Goal: Task Accomplishment & Management: Use online tool/utility

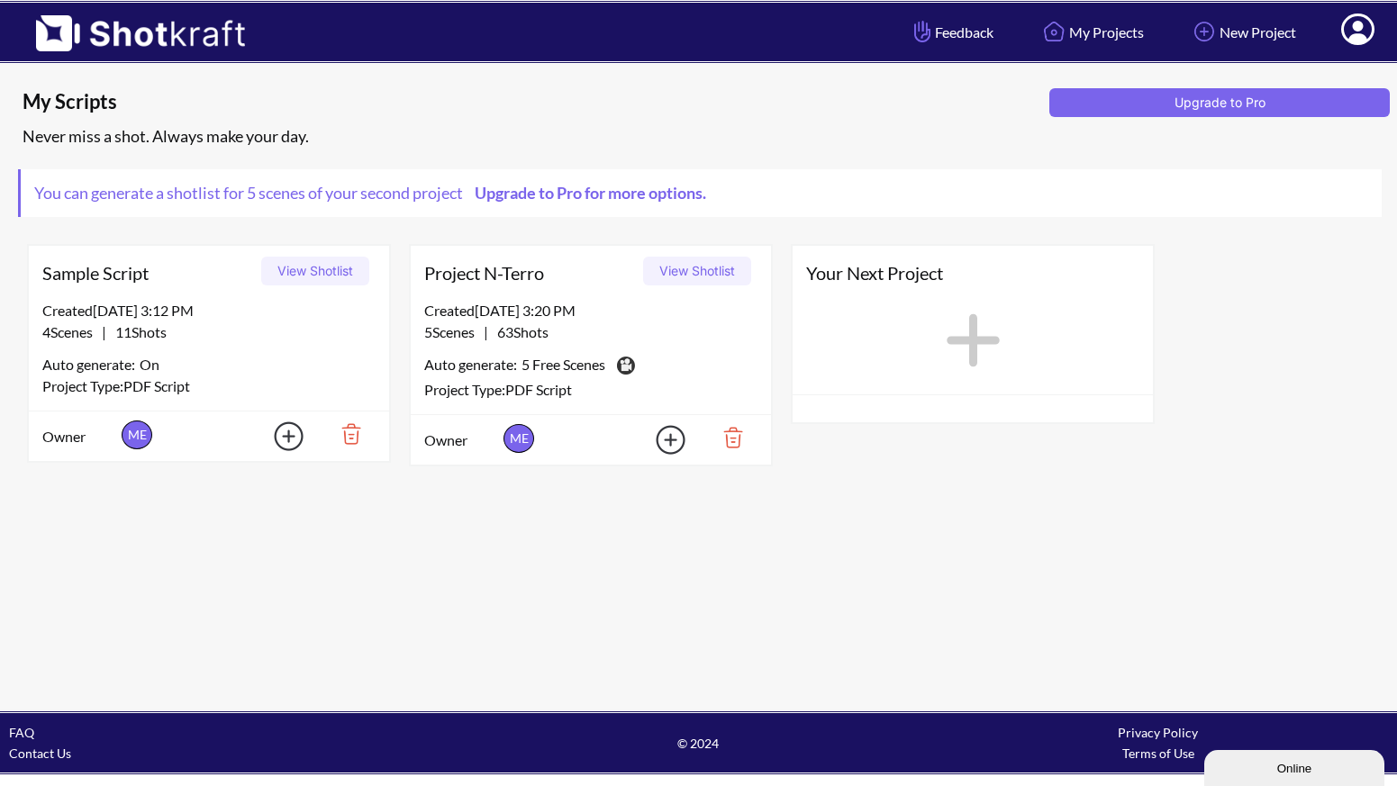
click at [698, 269] on button "View Shotlist" at bounding box center [697, 271] width 108 height 29
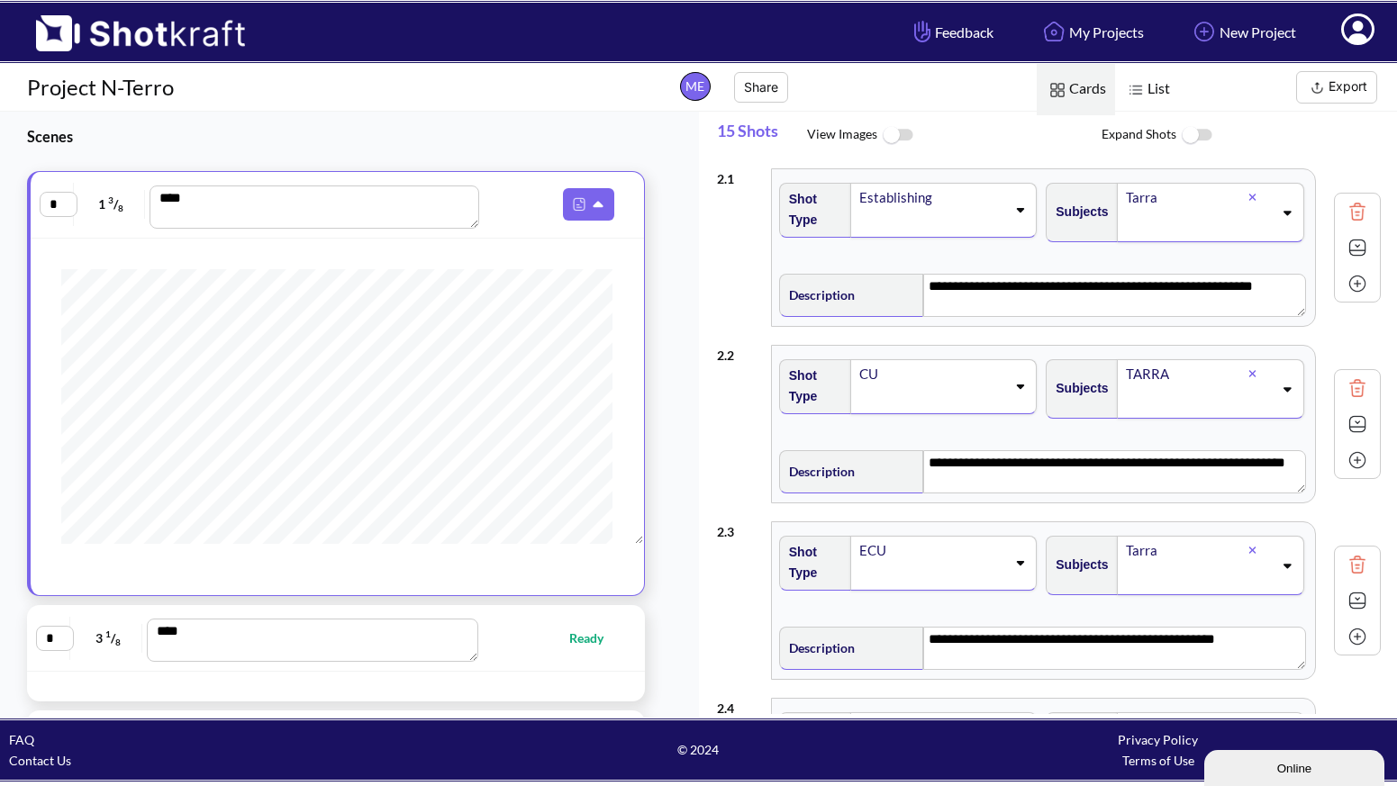
click at [1347, 242] on img at bounding box center [1357, 247] width 27 height 27
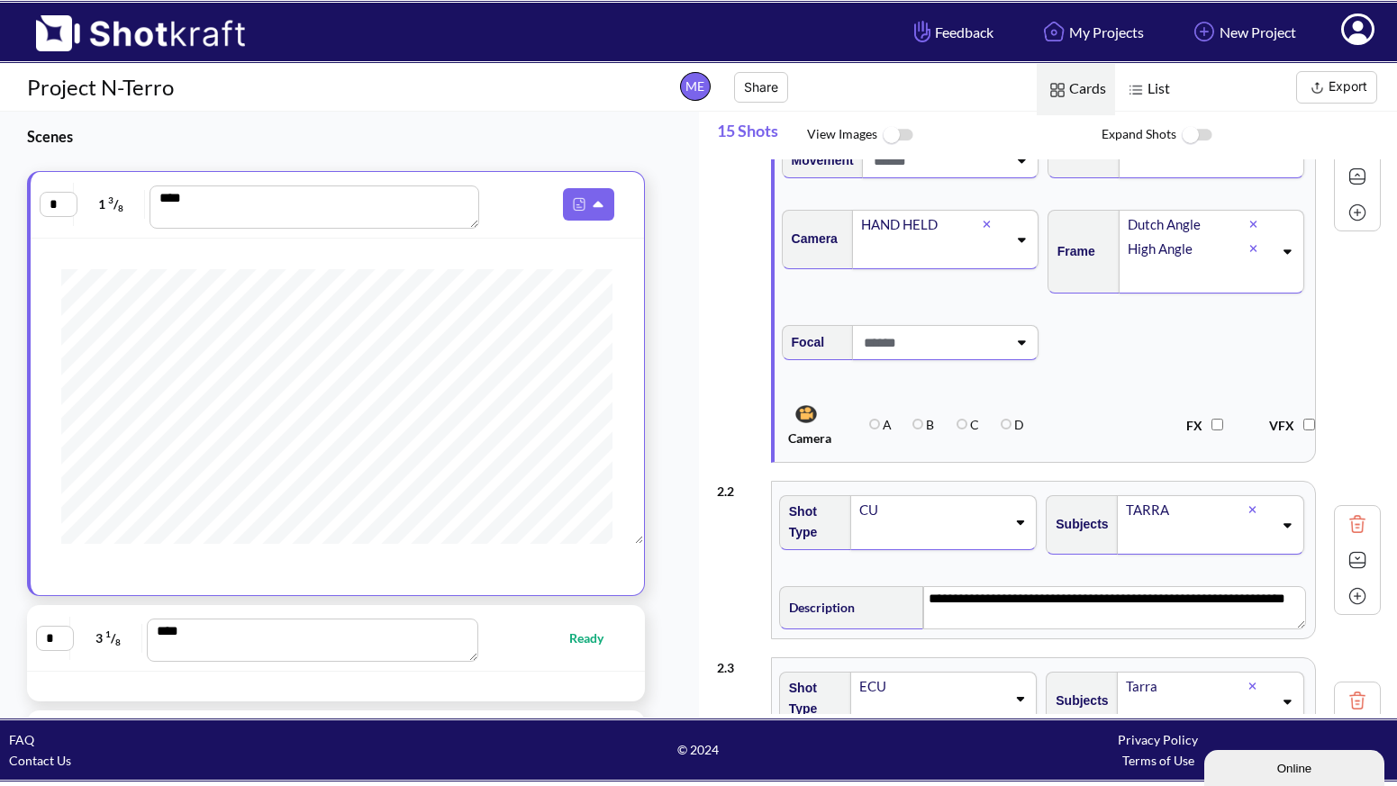
scroll to position [300, 0]
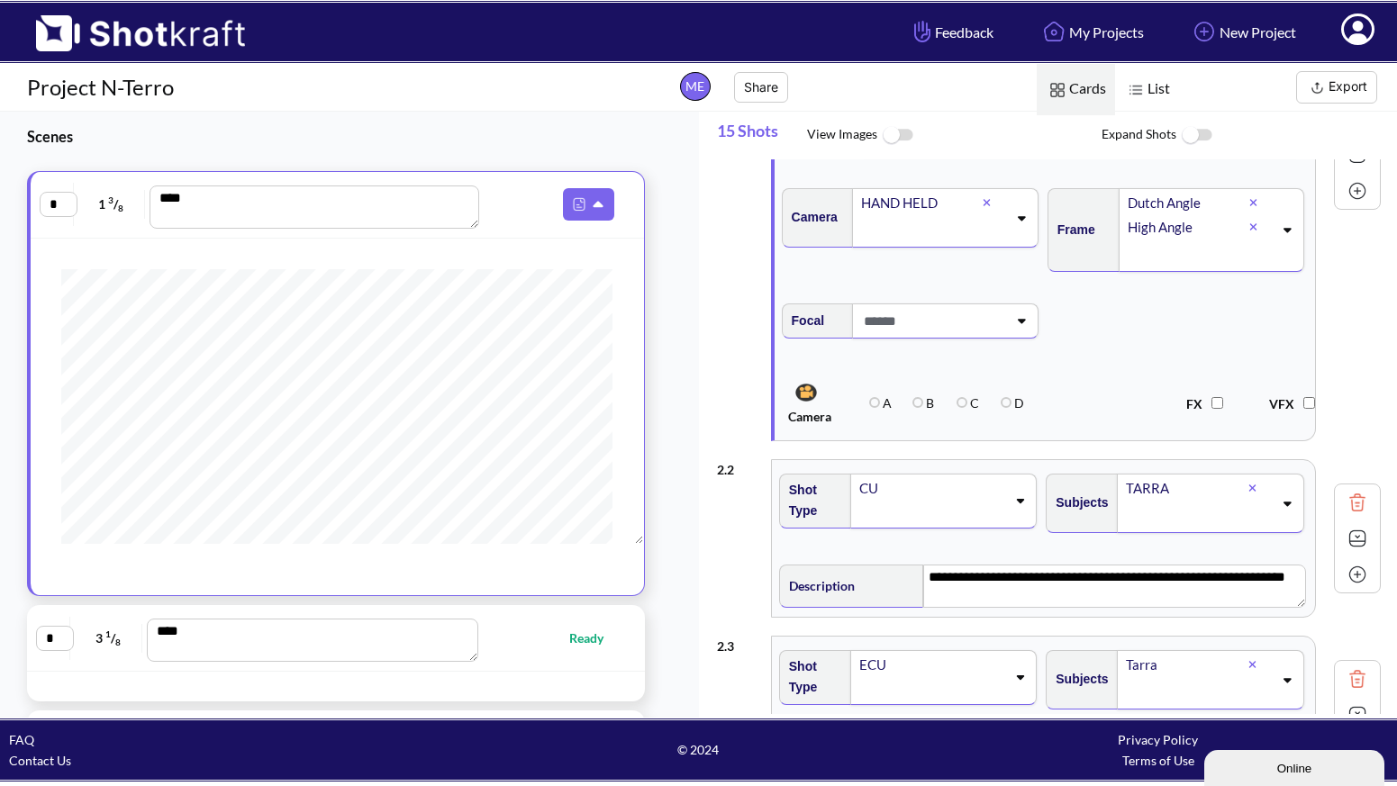
click at [1350, 541] on img at bounding box center [1357, 538] width 27 height 27
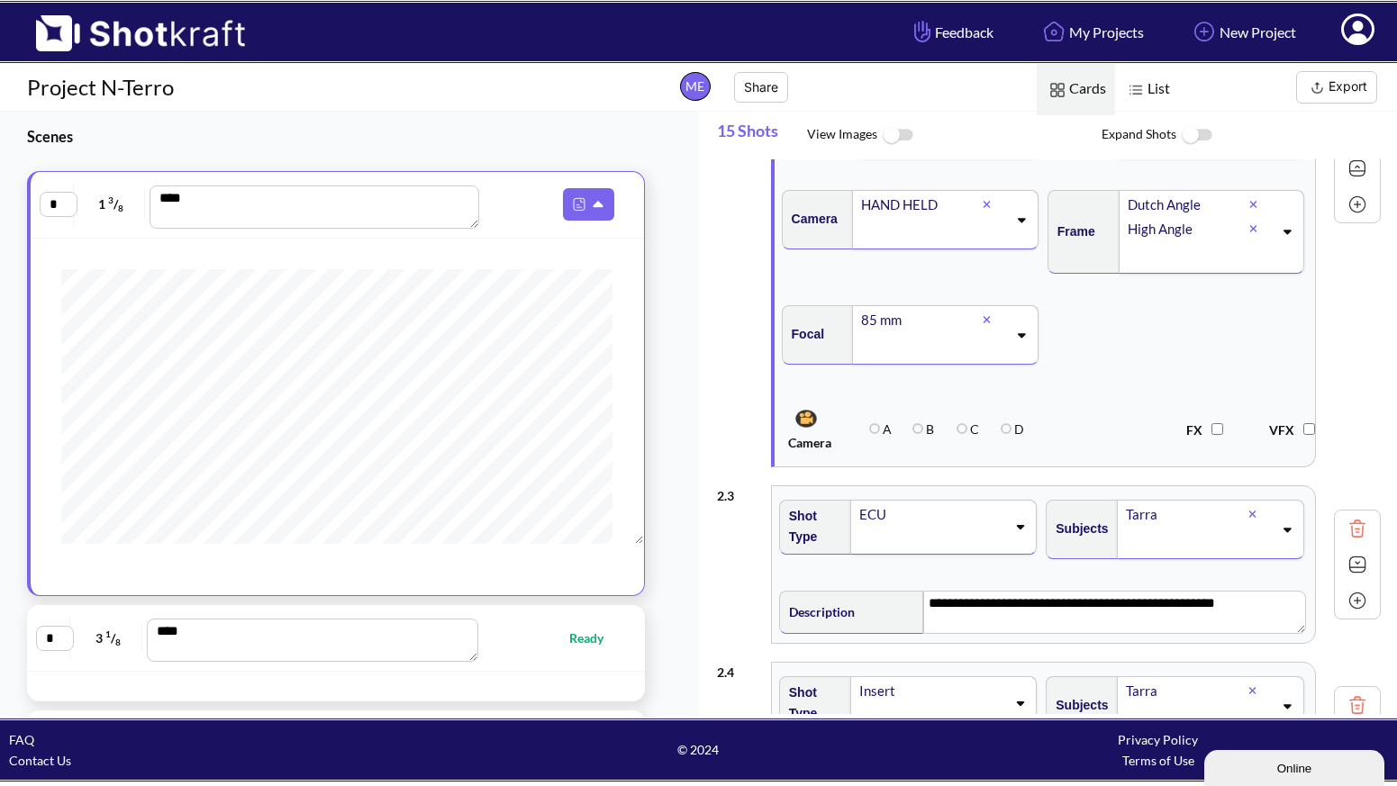
scroll to position [983, 0]
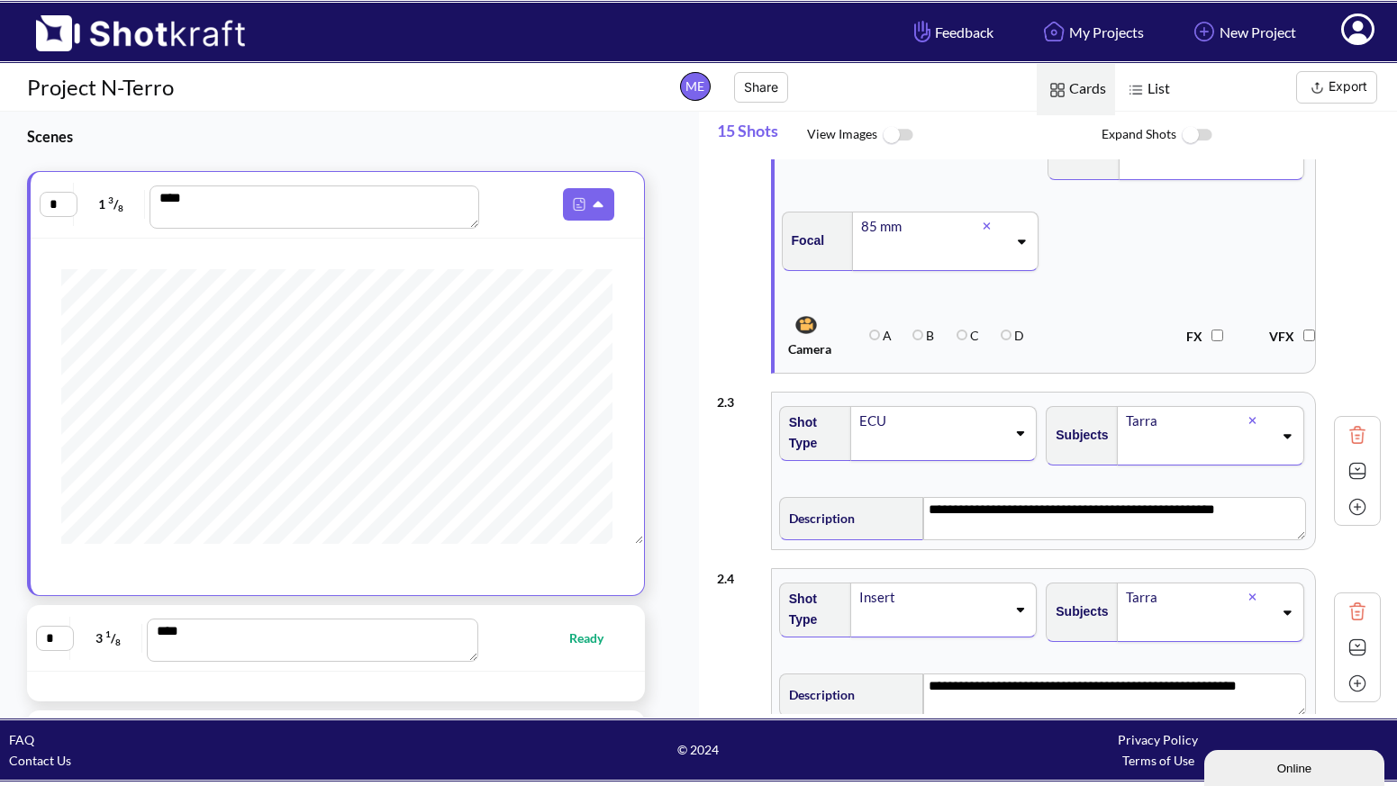
click at [1350, 469] on img at bounding box center [1357, 470] width 27 height 27
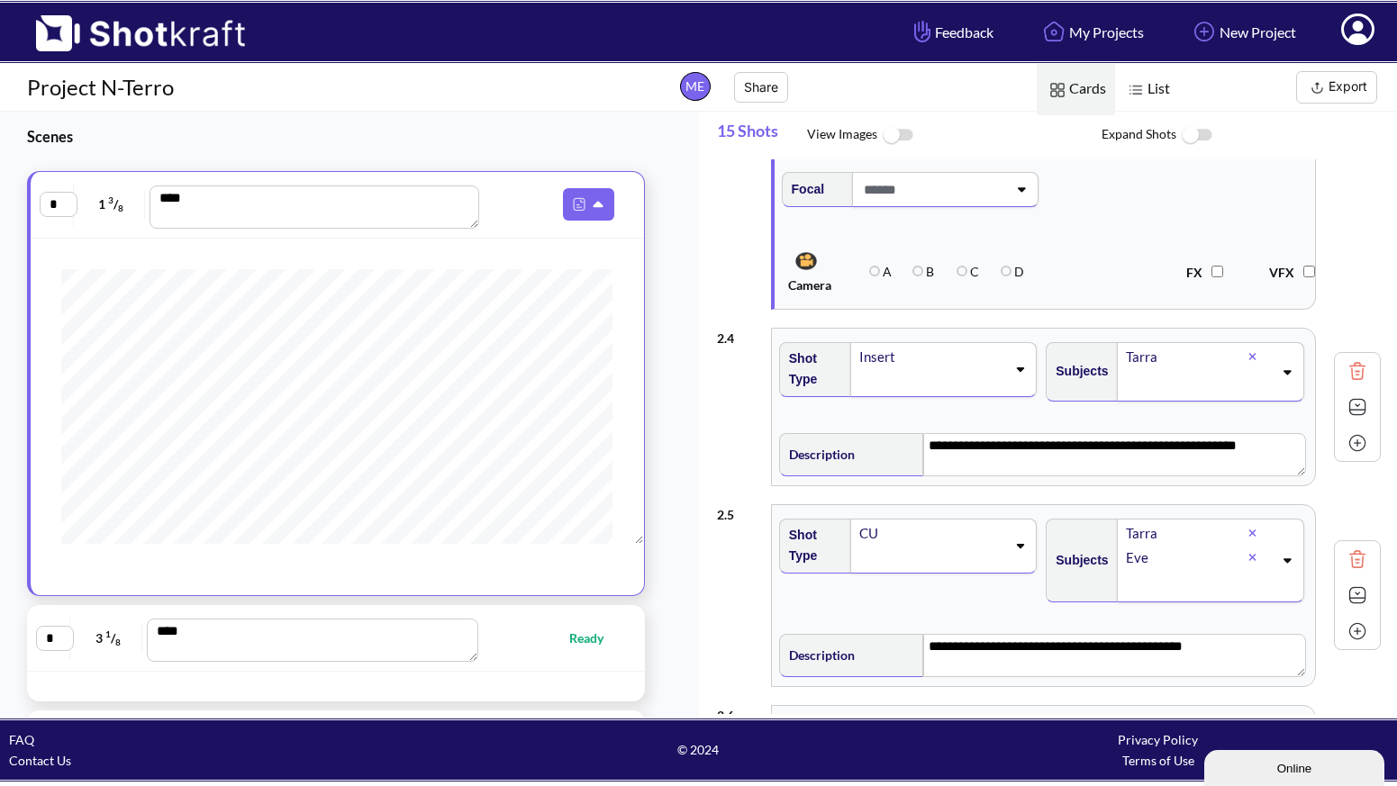
scroll to position [1577, 0]
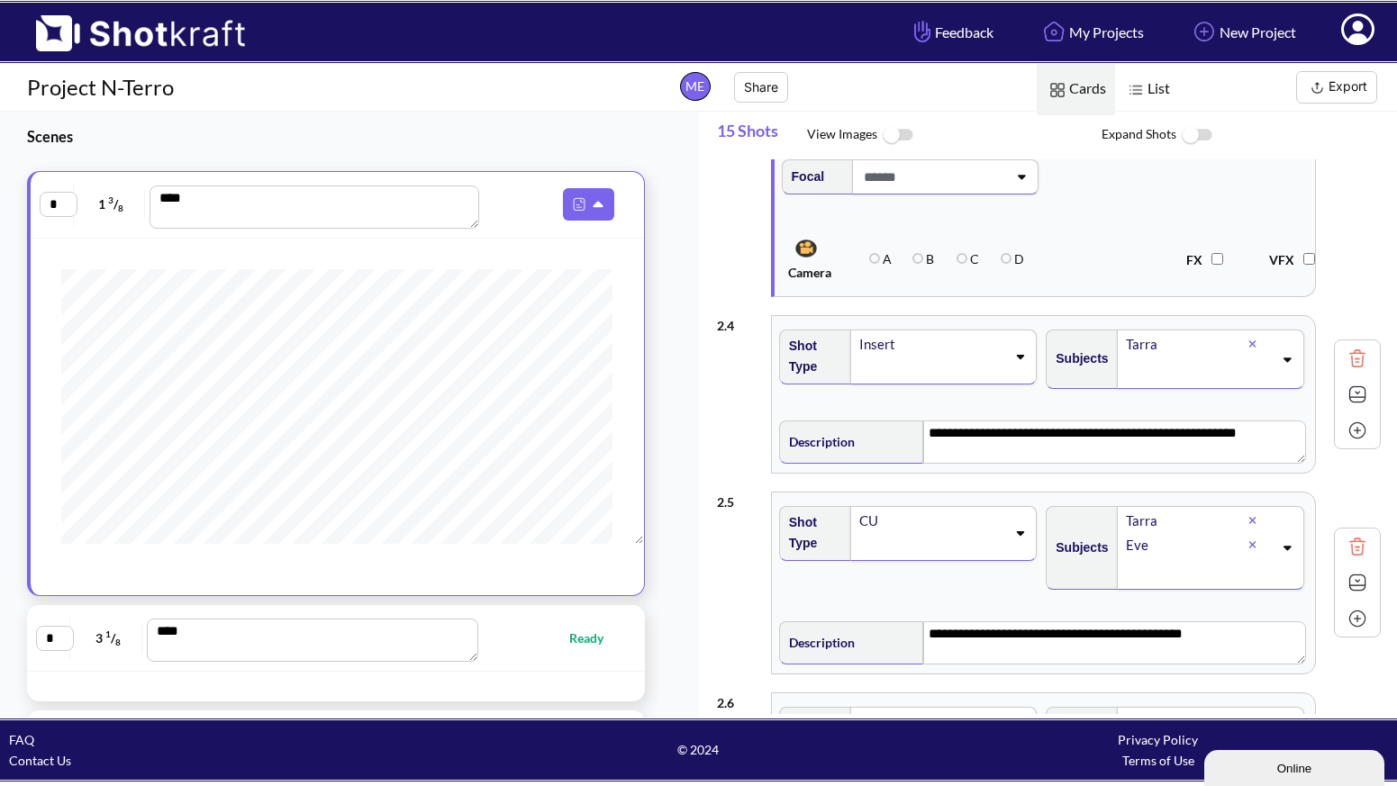
click at [1350, 394] on img at bounding box center [1357, 394] width 27 height 27
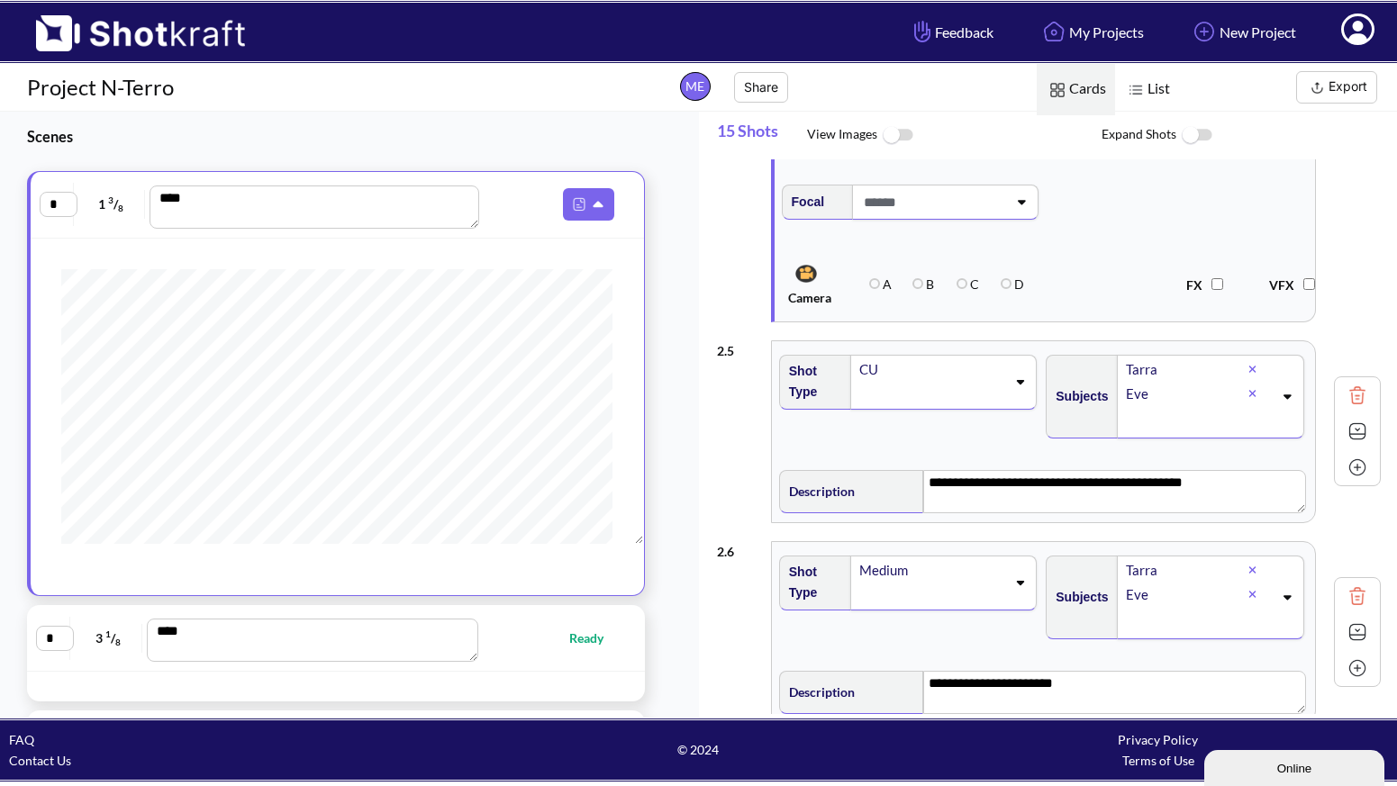
scroll to position [2095, 0]
click at [1351, 431] on img at bounding box center [1357, 430] width 27 height 27
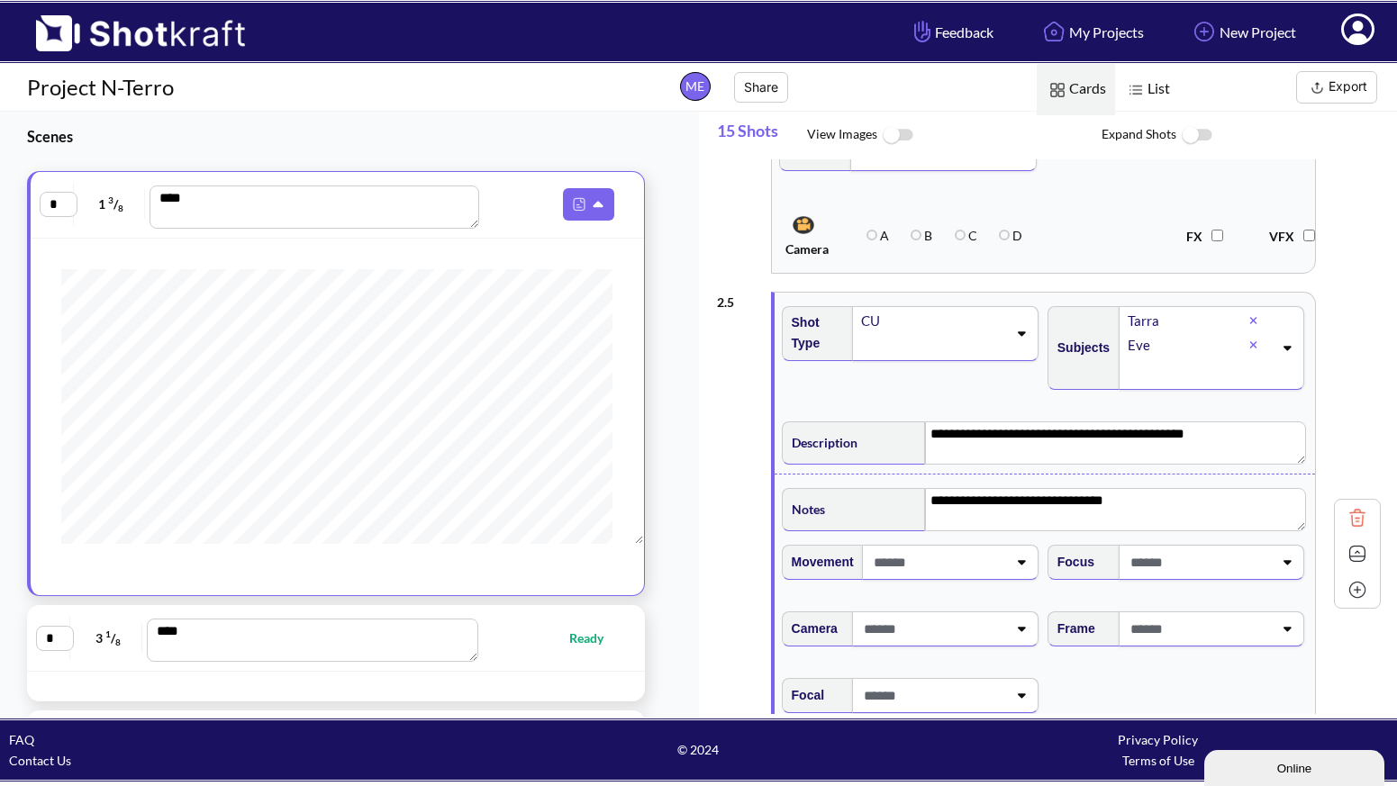
scroll to position [2249, 0]
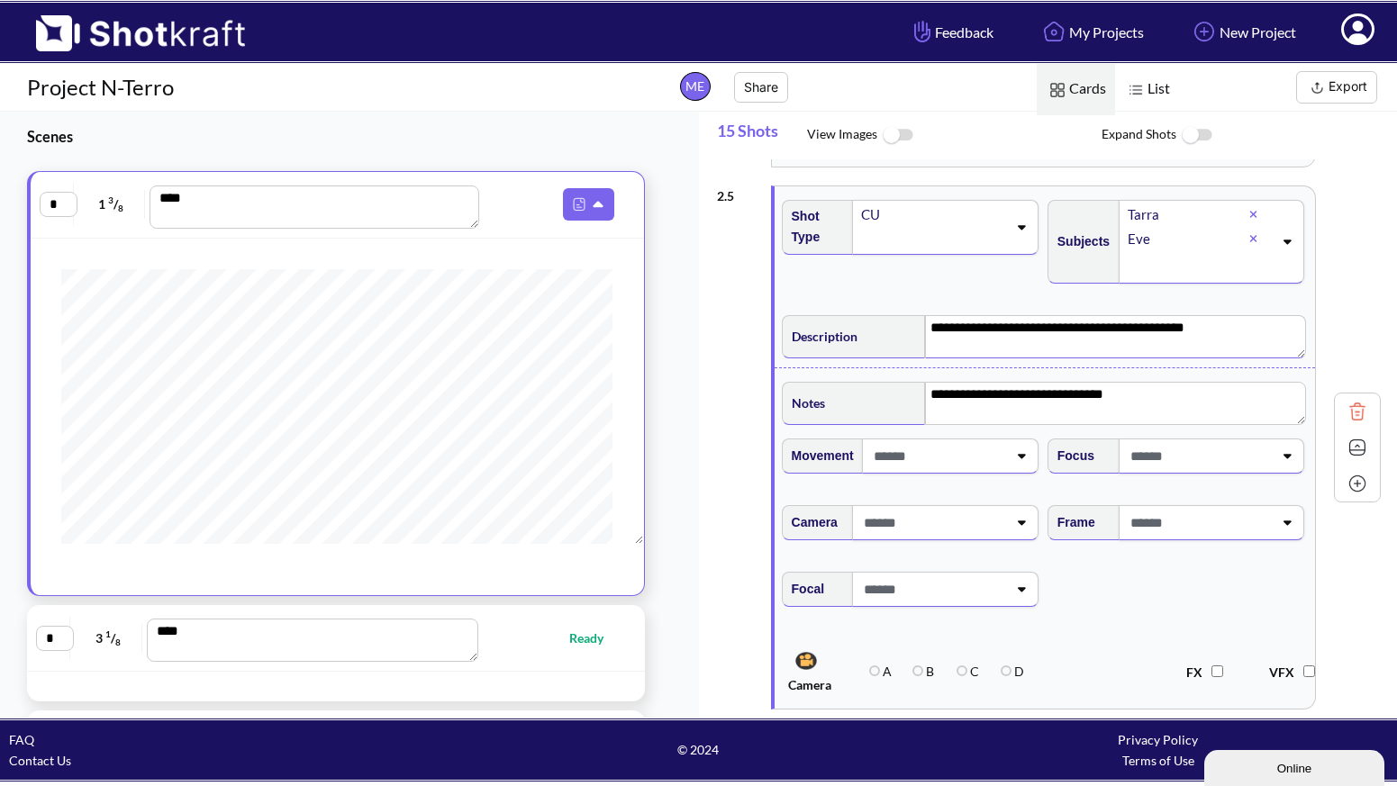
click at [1173, 340] on textarea "**********" at bounding box center [1115, 336] width 381 height 43
drag, startPoint x: 1202, startPoint y: 327, endPoint x: 923, endPoint y: 331, distance: 279.2
click at [925, 331] on textarea "**********" at bounding box center [1115, 336] width 381 height 43
click at [1123, 589] on span "Focal" at bounding box center [1044, 601] width 531 height 76
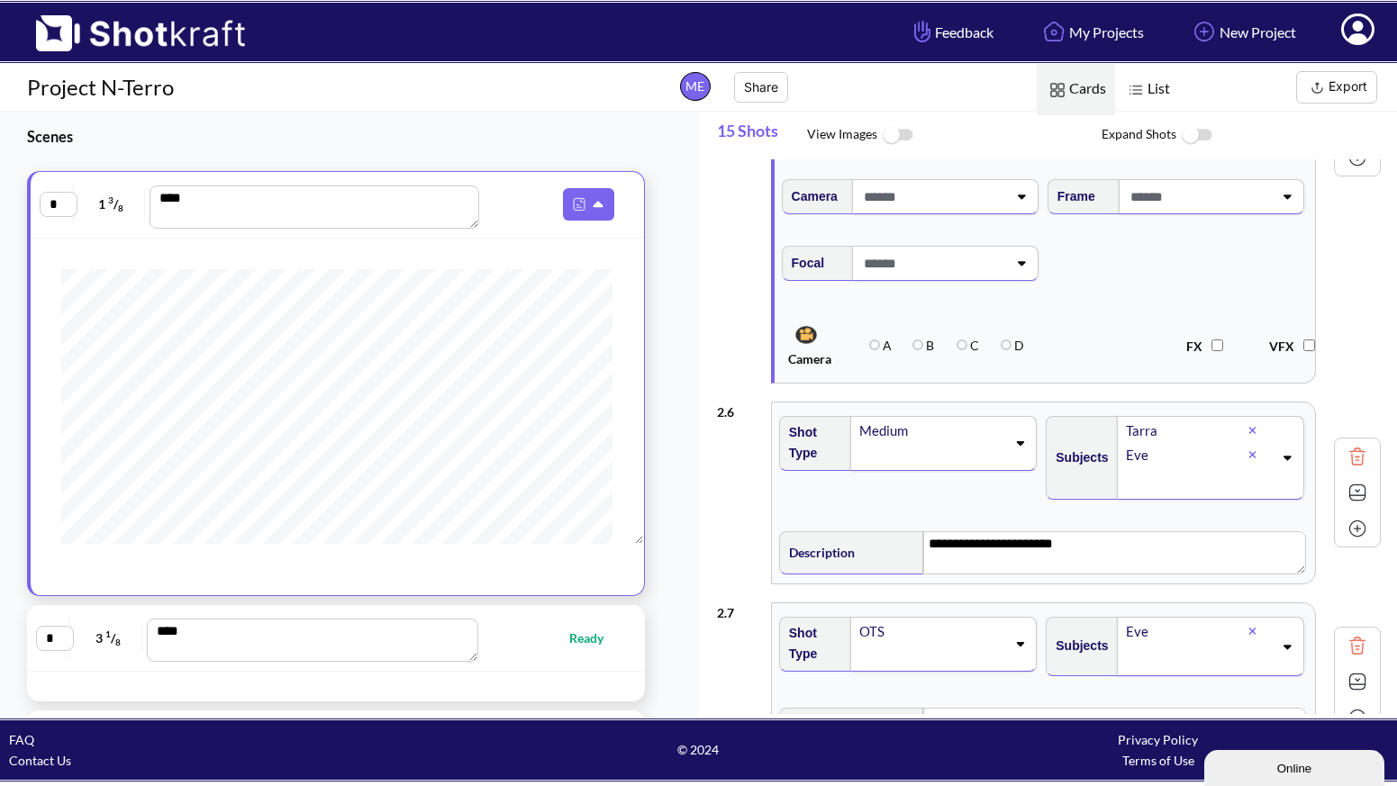
scroll to position [2685, 0]
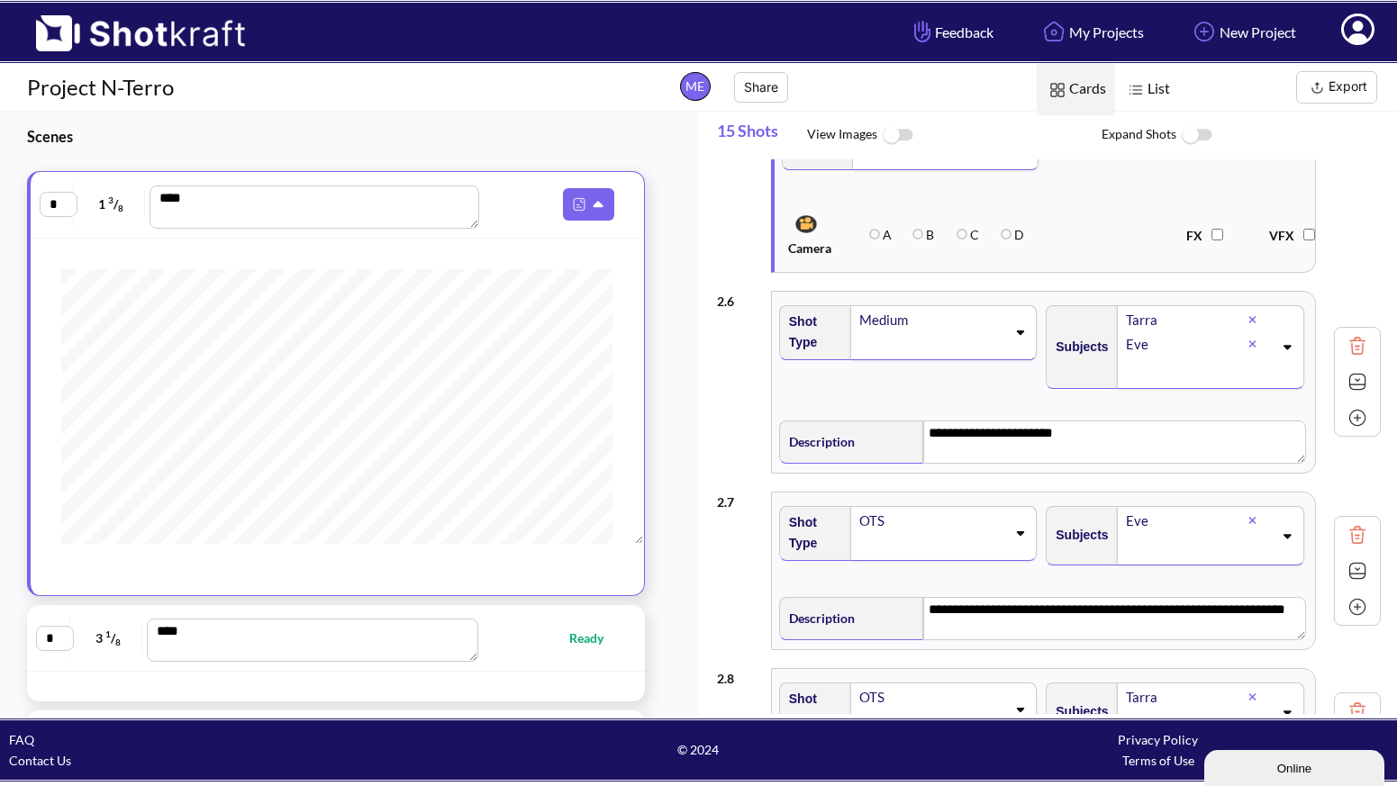
click at [1352, 384] on img at bounding box center [1357, 381] width 27 height 27
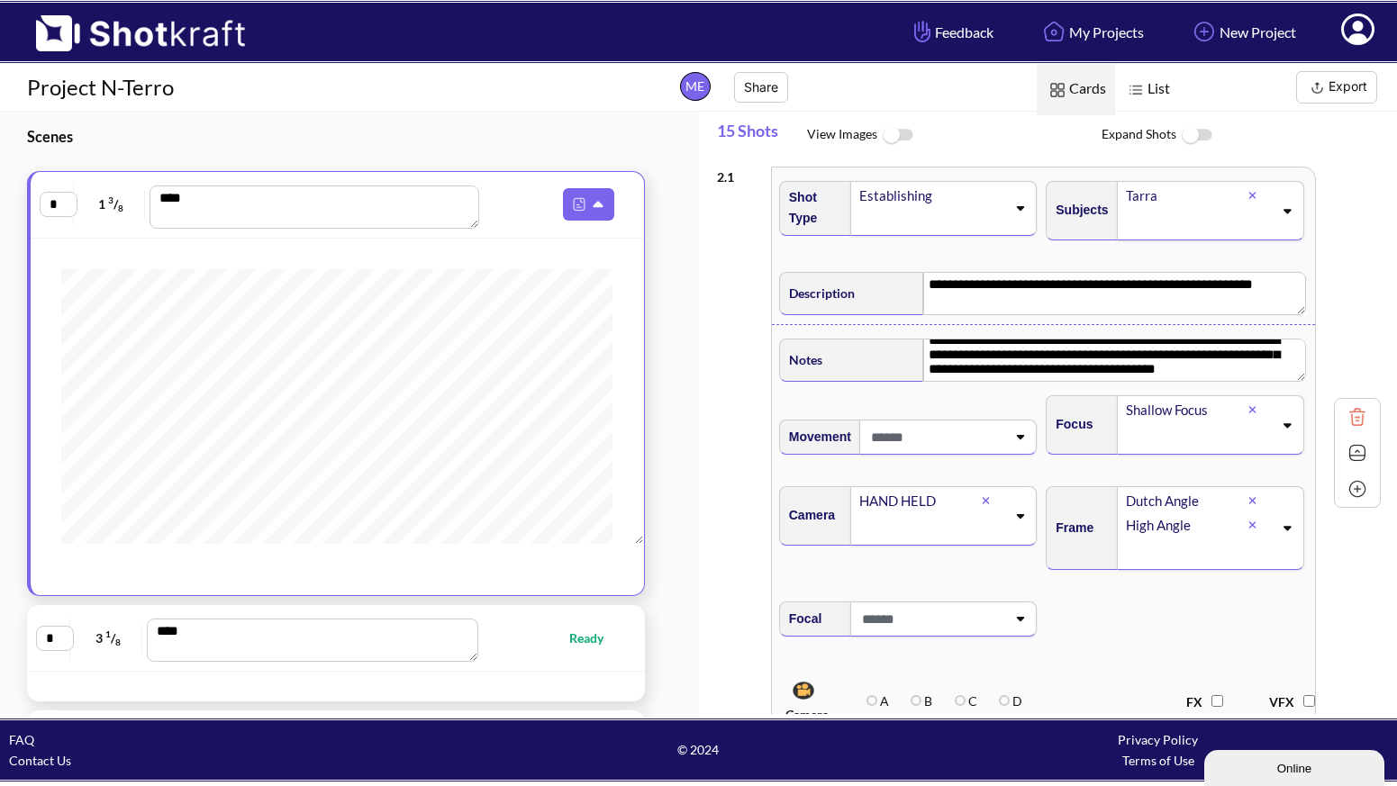
scroll to position [0, 0]
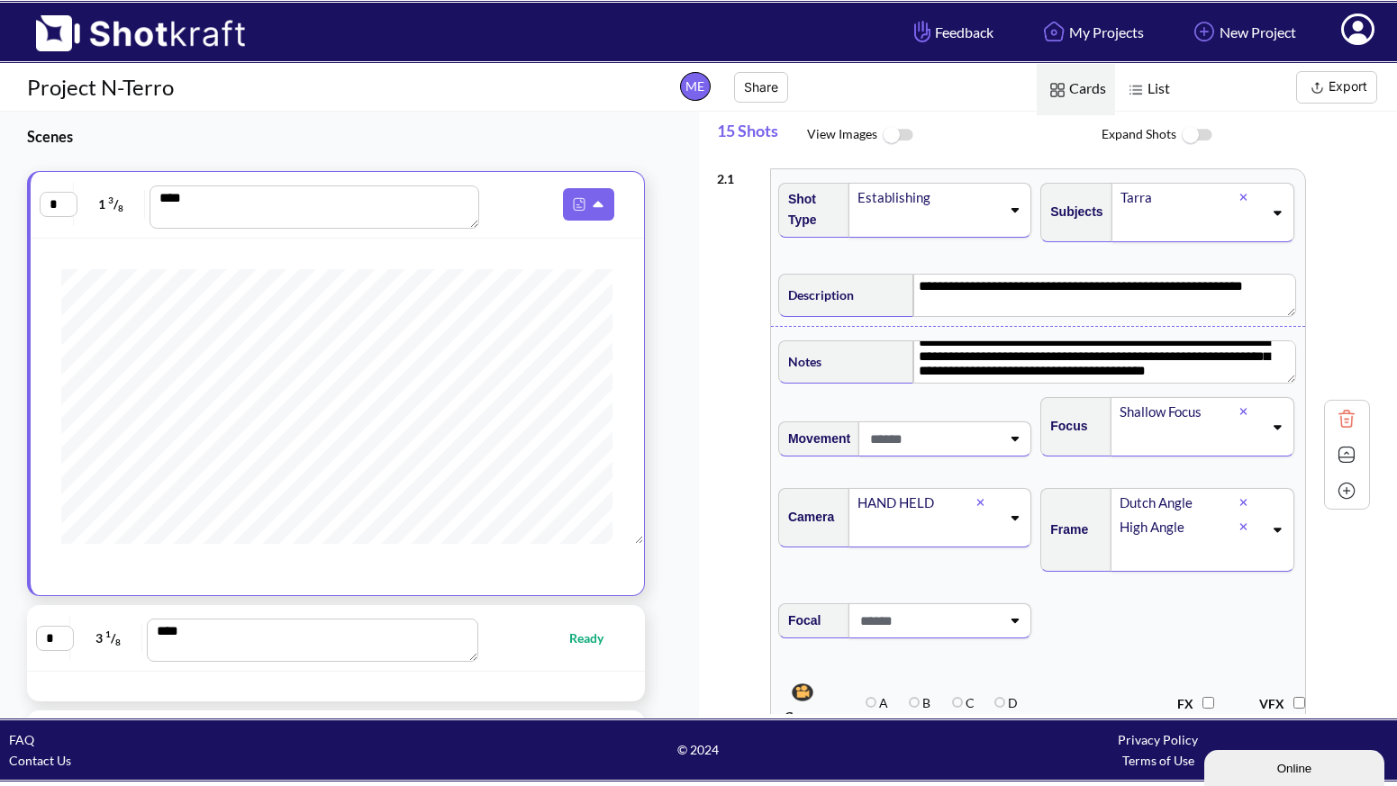
type textarea "**********"
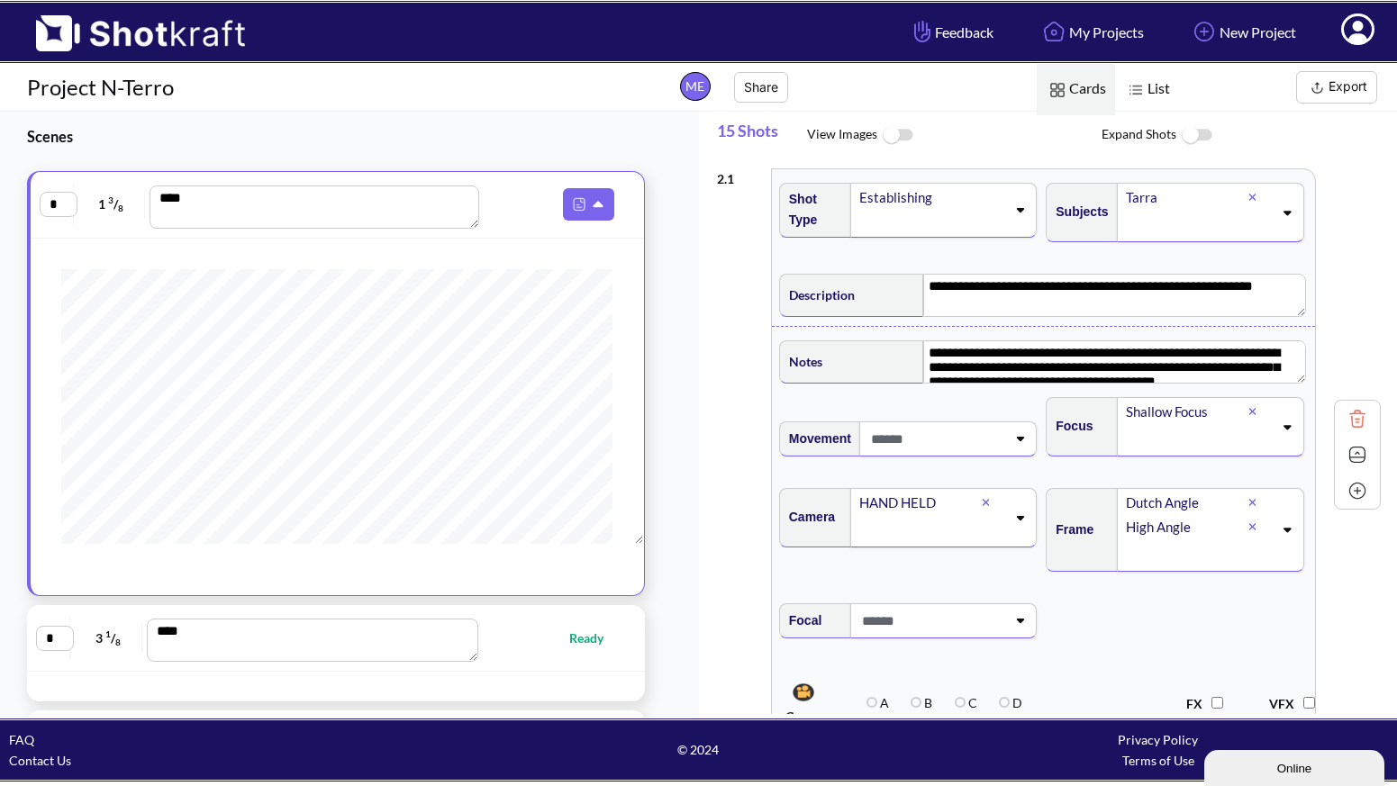
click at [1348, 492] on img at bounding box center [1357, 490] width 27 height 27
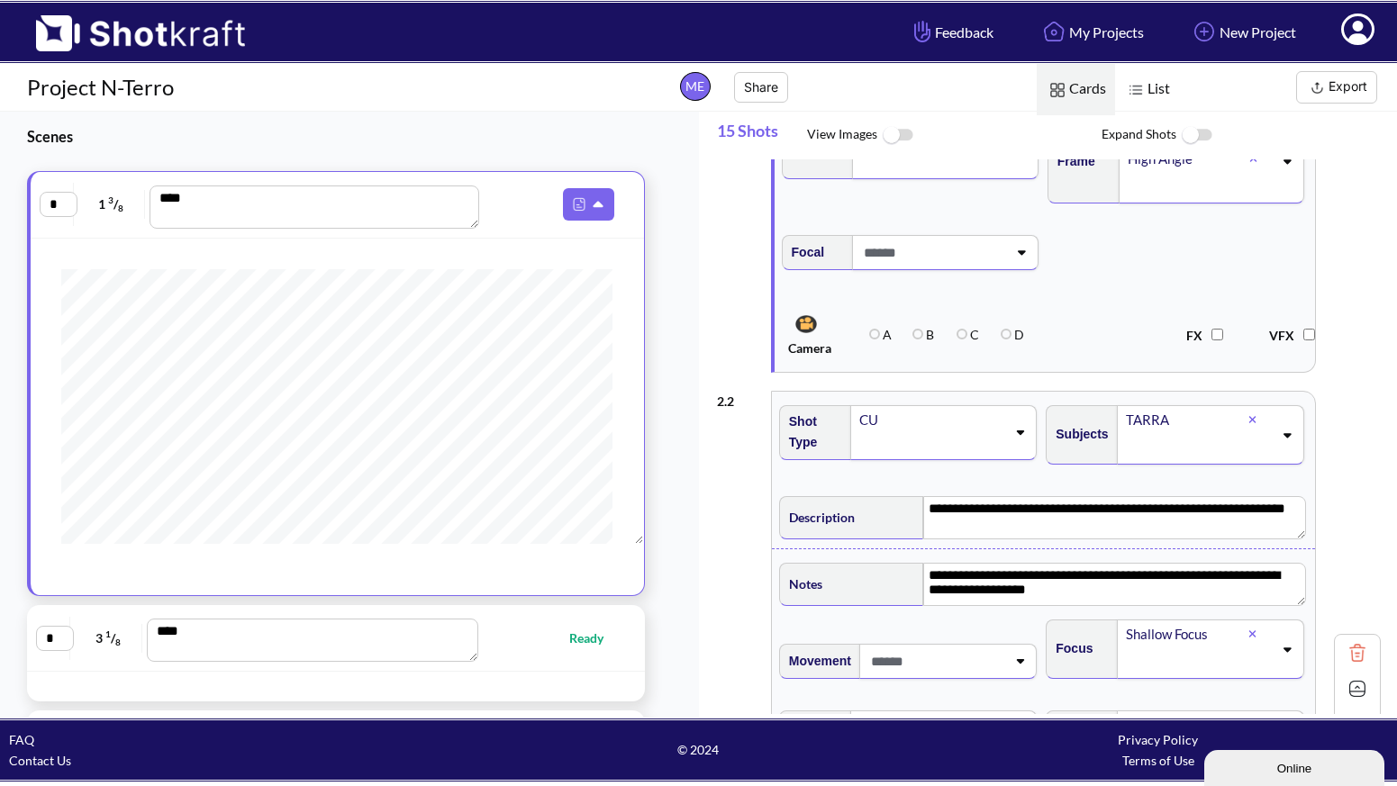
type textarea "**********"
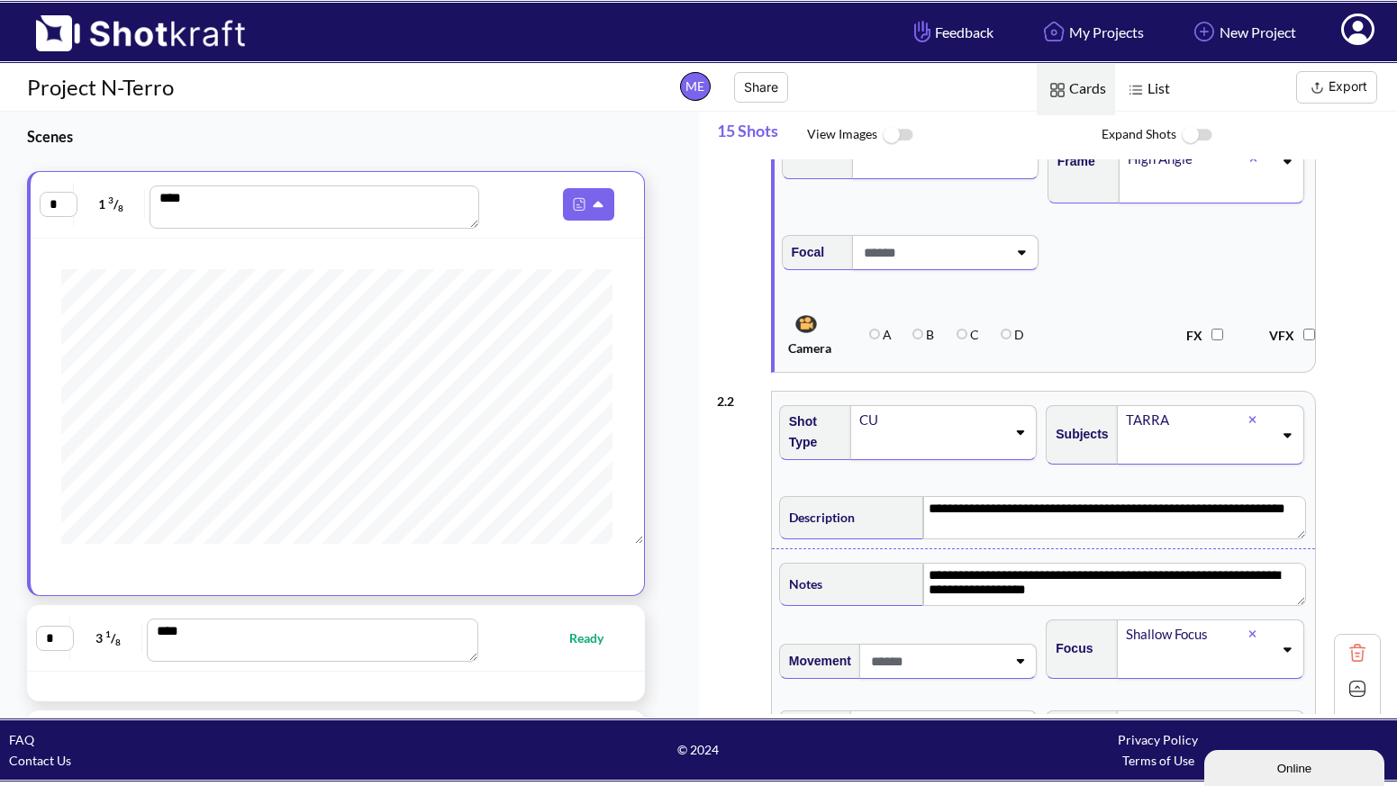
type textarea "**********"
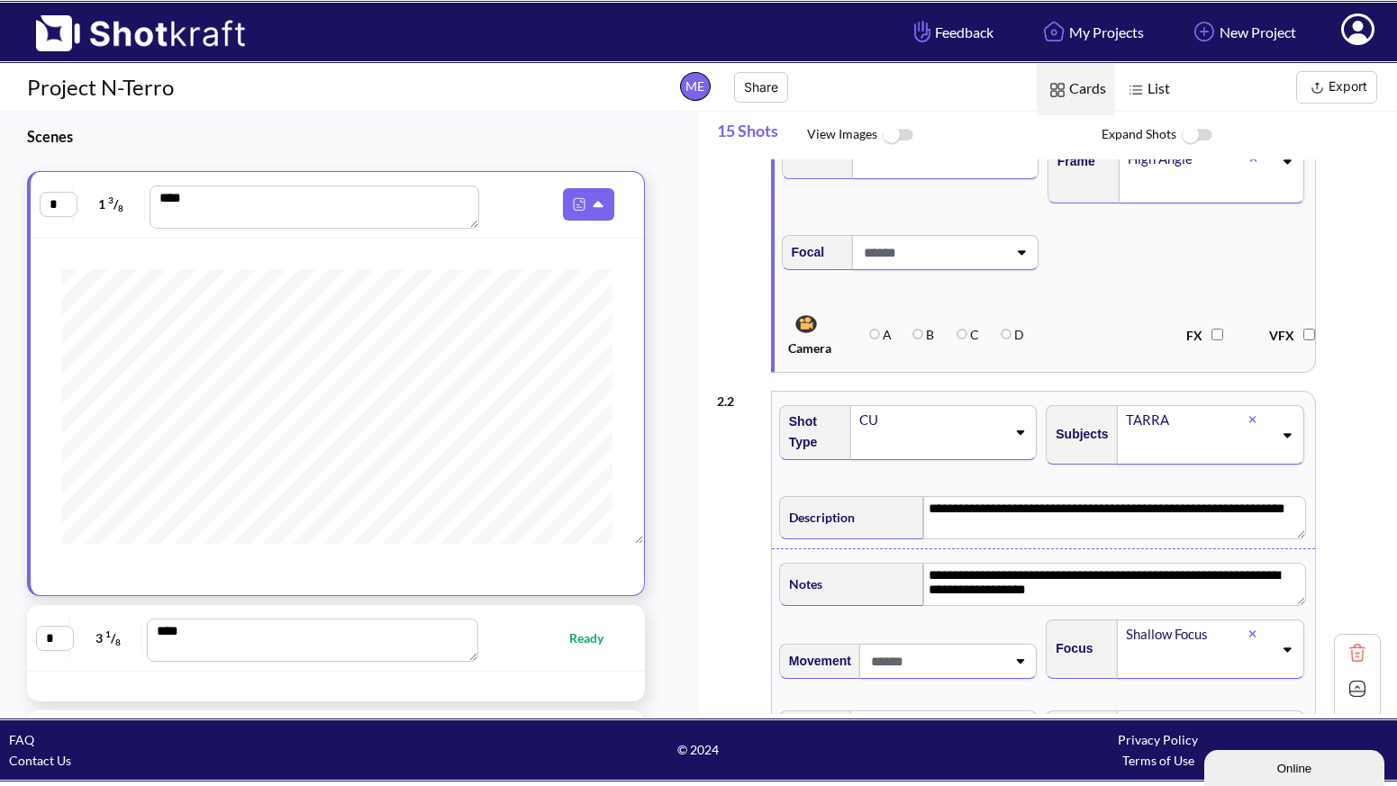
type textarea "**********"
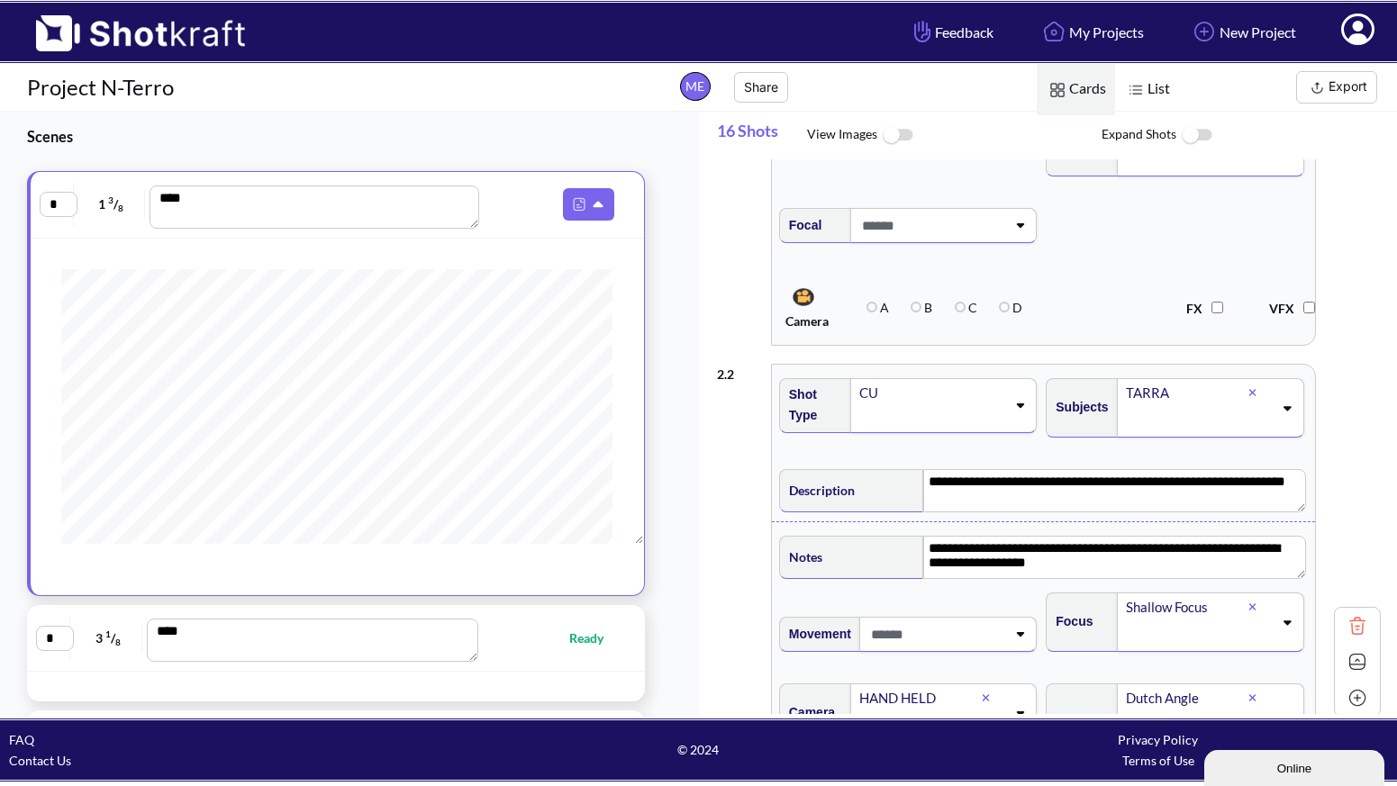
scroll to position [397, 0]
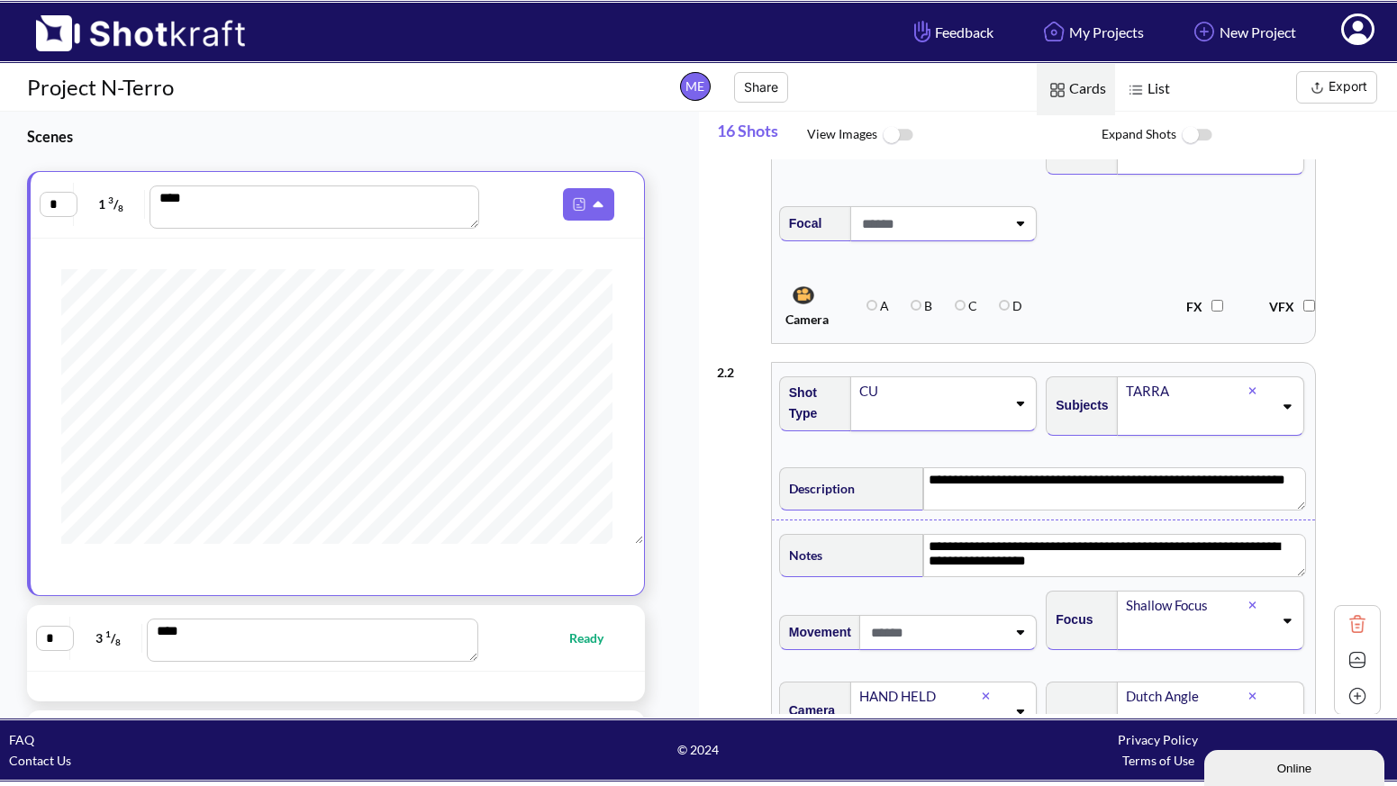
type textarea "**********"
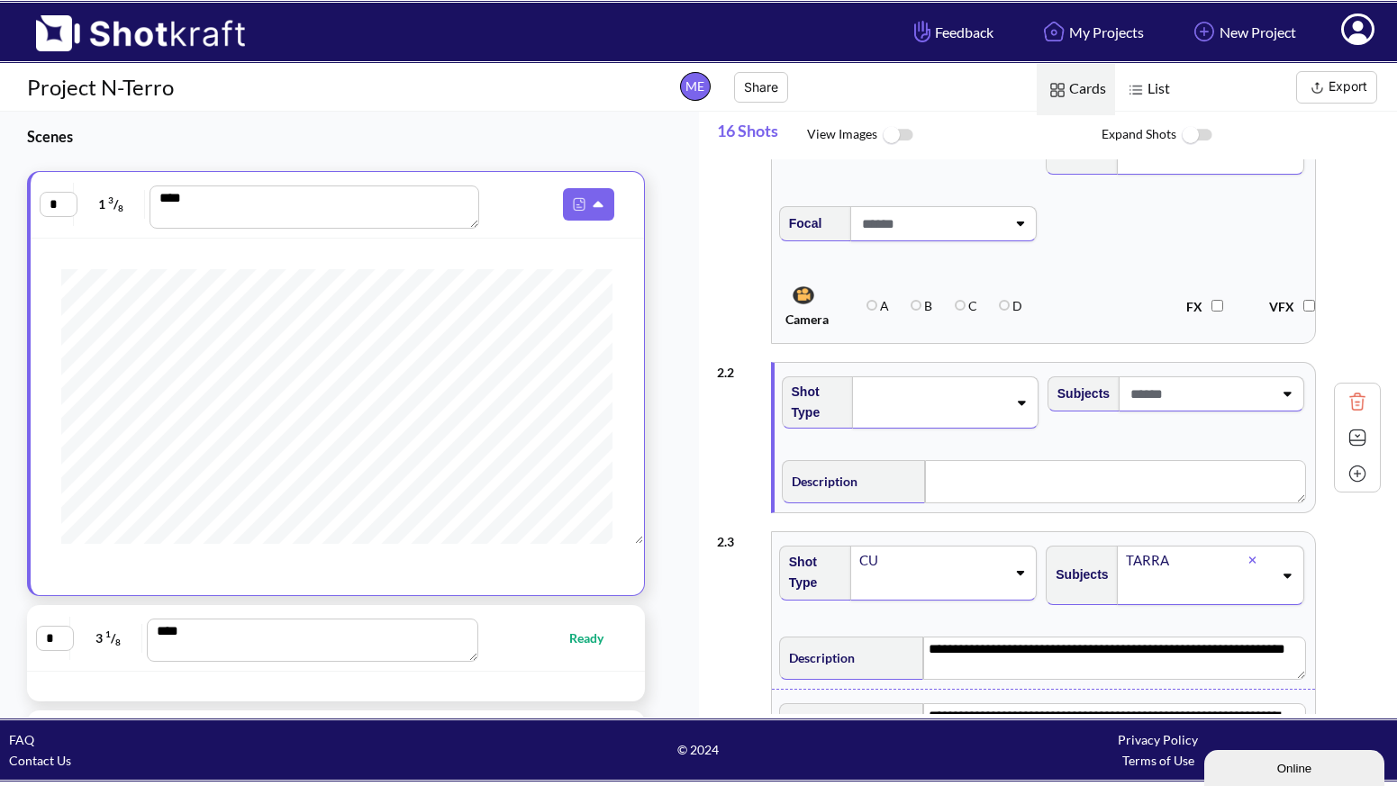
click at [1011, 405] on icon at bounding box center [1021, 402] width 24 height 13
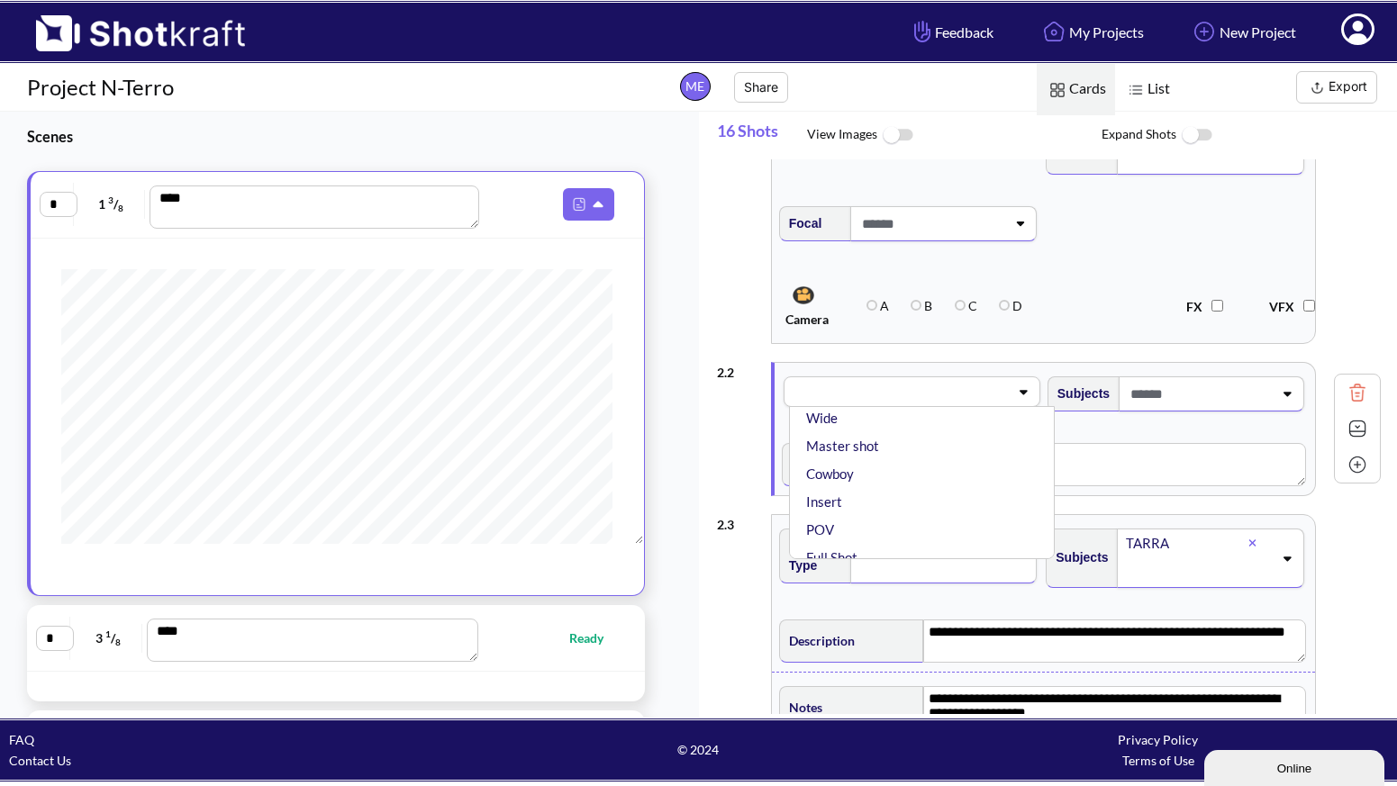
scroll to position [157, 0]
click at [884, 457] on li "Master shot" at bounding box center [926, 449] width 248 height 28
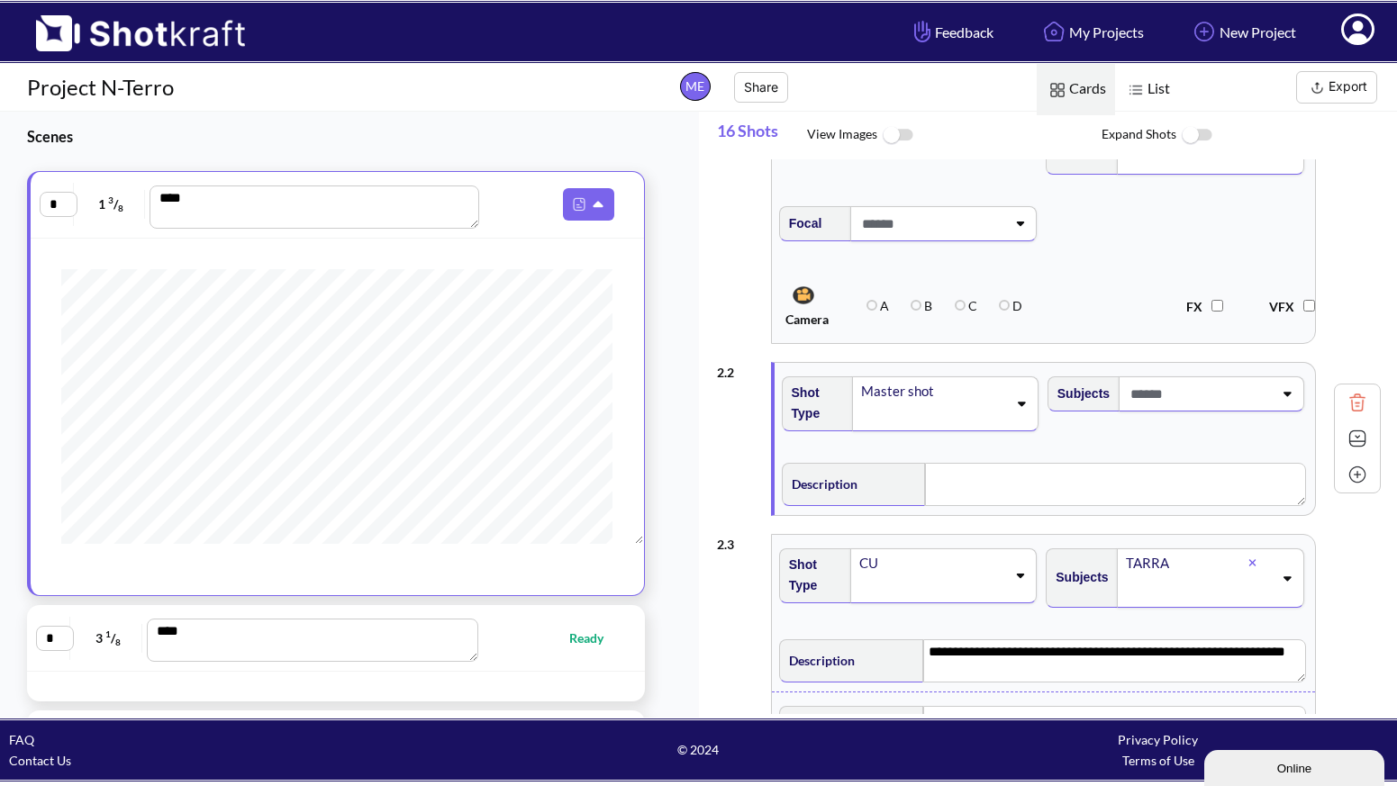
click at [1197, 393] on span at bounding box center [1200, 394] width 148 height 30
click at [1122, 437] on li "Tarra" at bounding box center [1192, 443] width 248 height 28
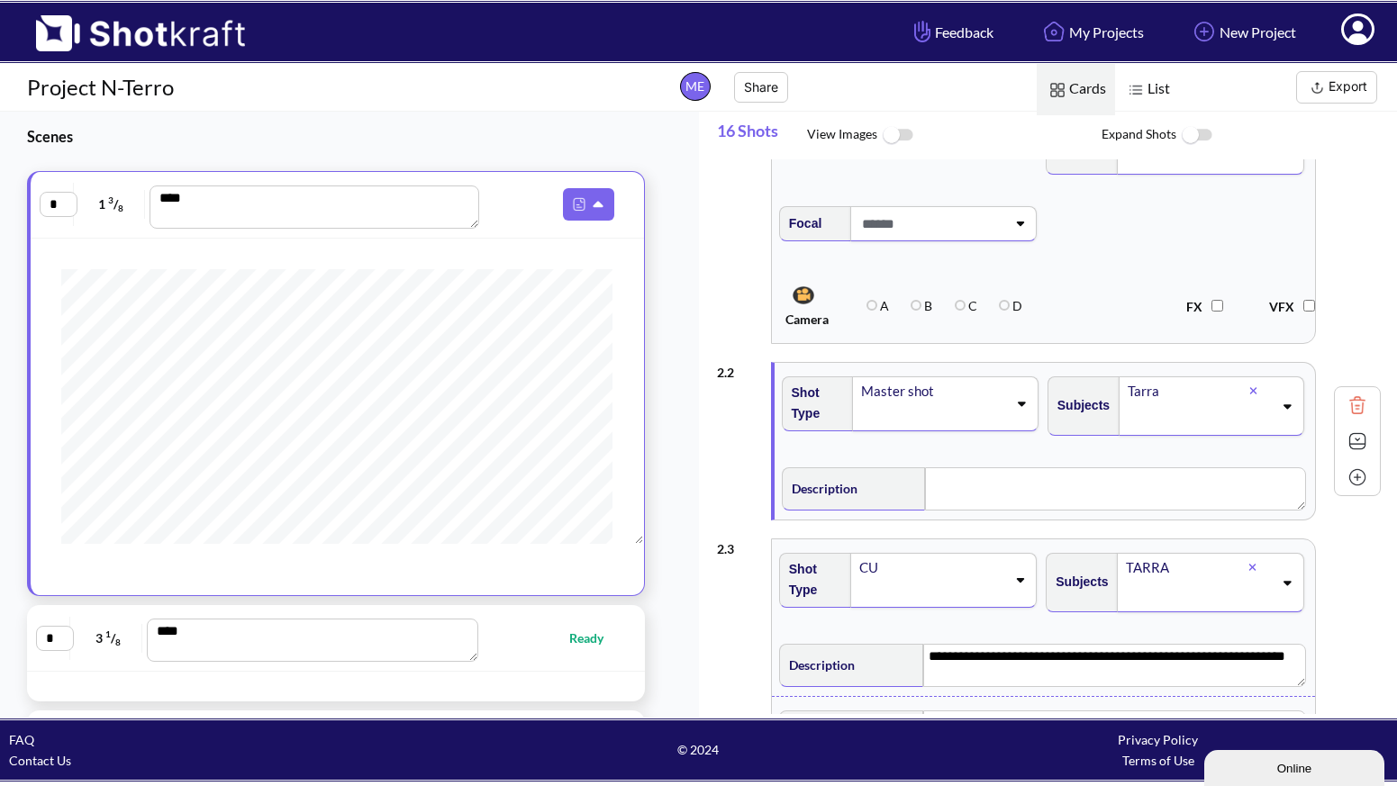
click at [1185, 403] on span at bounding box center [1200, 418] width 148 height 30
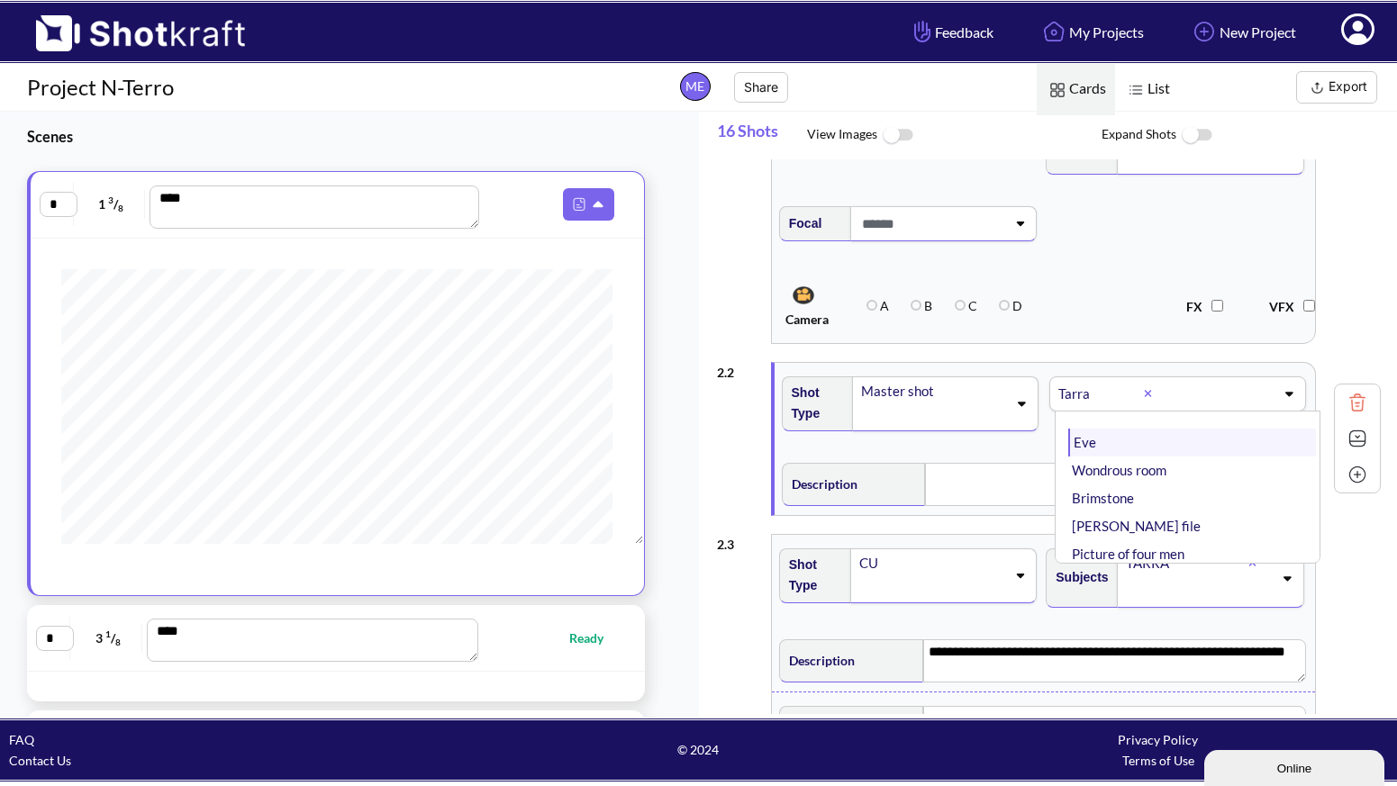
click at [1138, 447] on li "Eve" at bounding box center [1192, 443] width 248 height 28
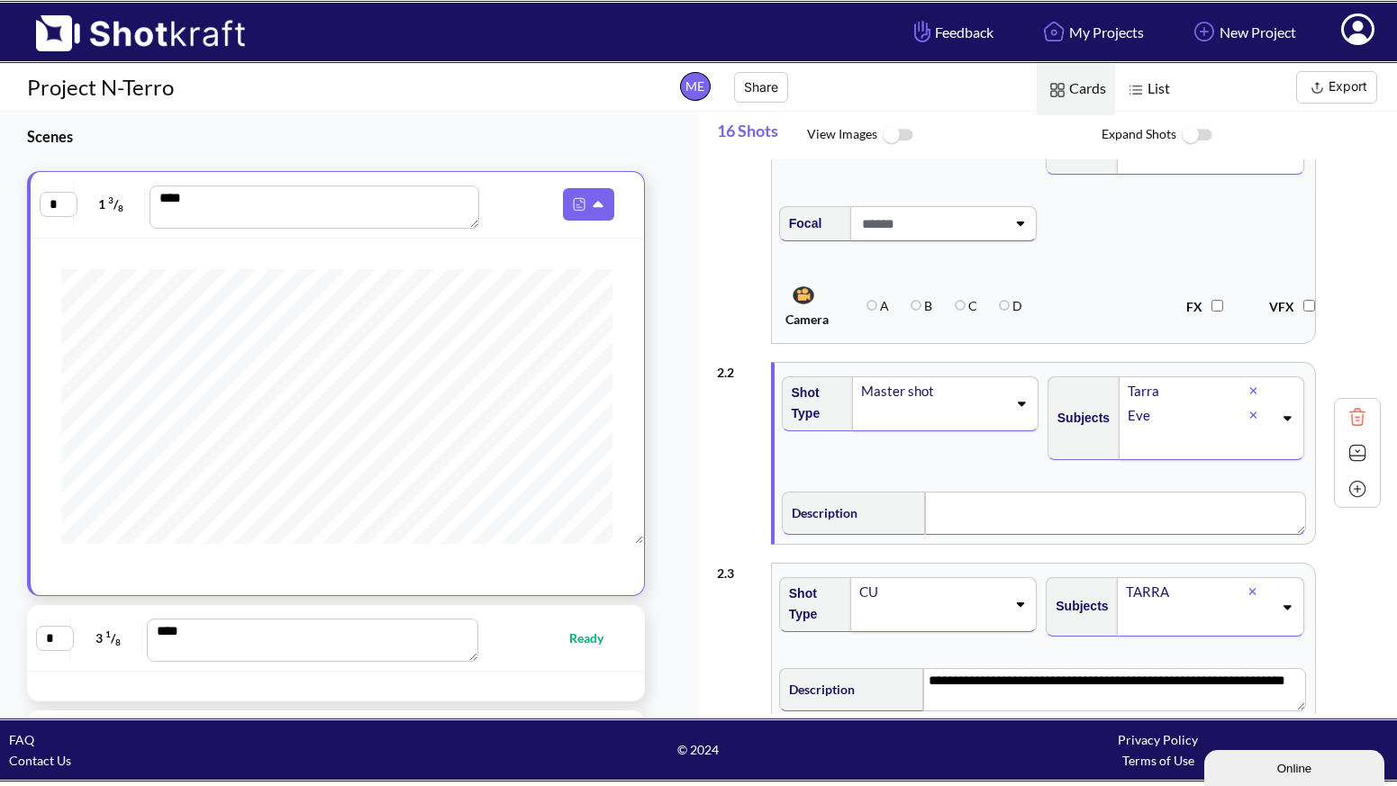
click at [938, 515] on textarea at bounding box center [1115, 513] width 381 height 43
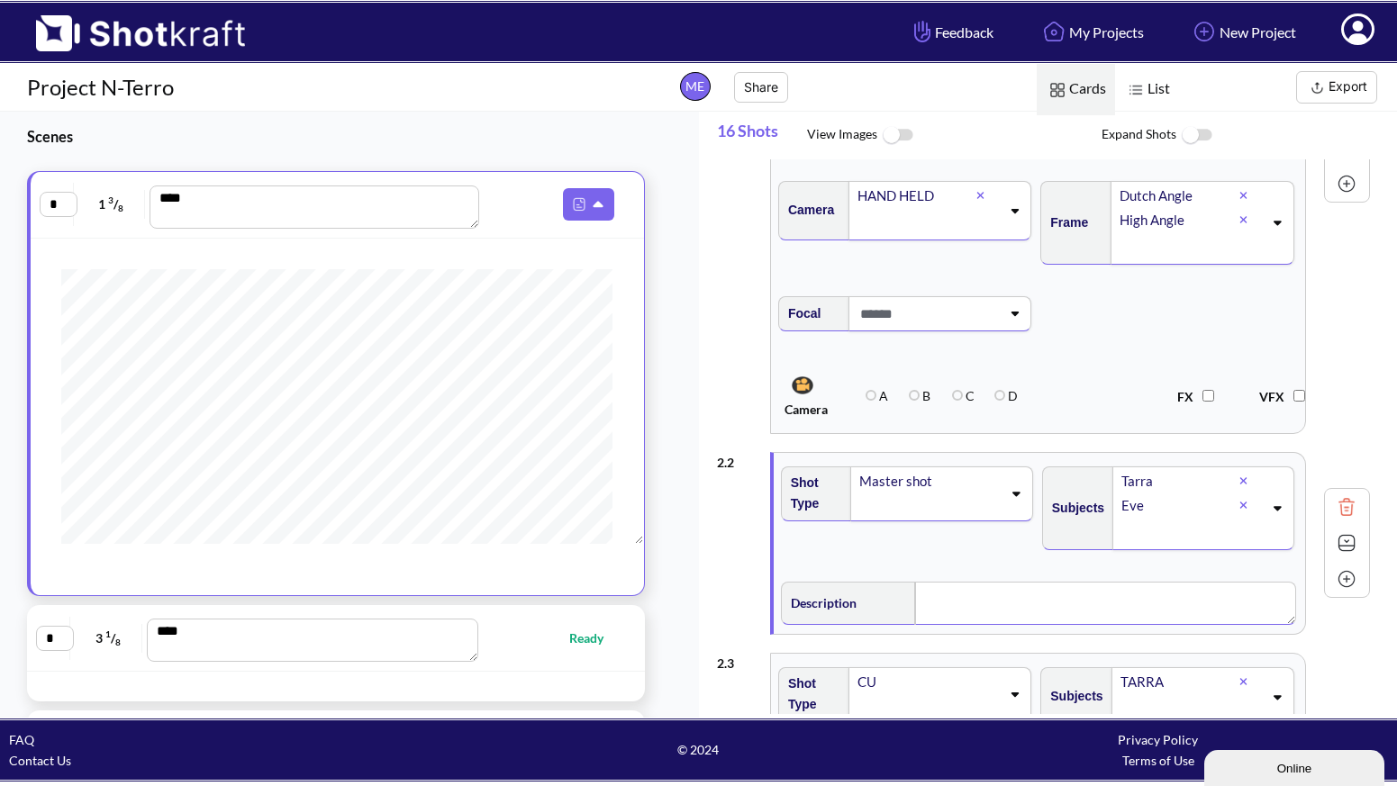
scroll to position [304, 0]
type textarea "*"
type textarea "**********"
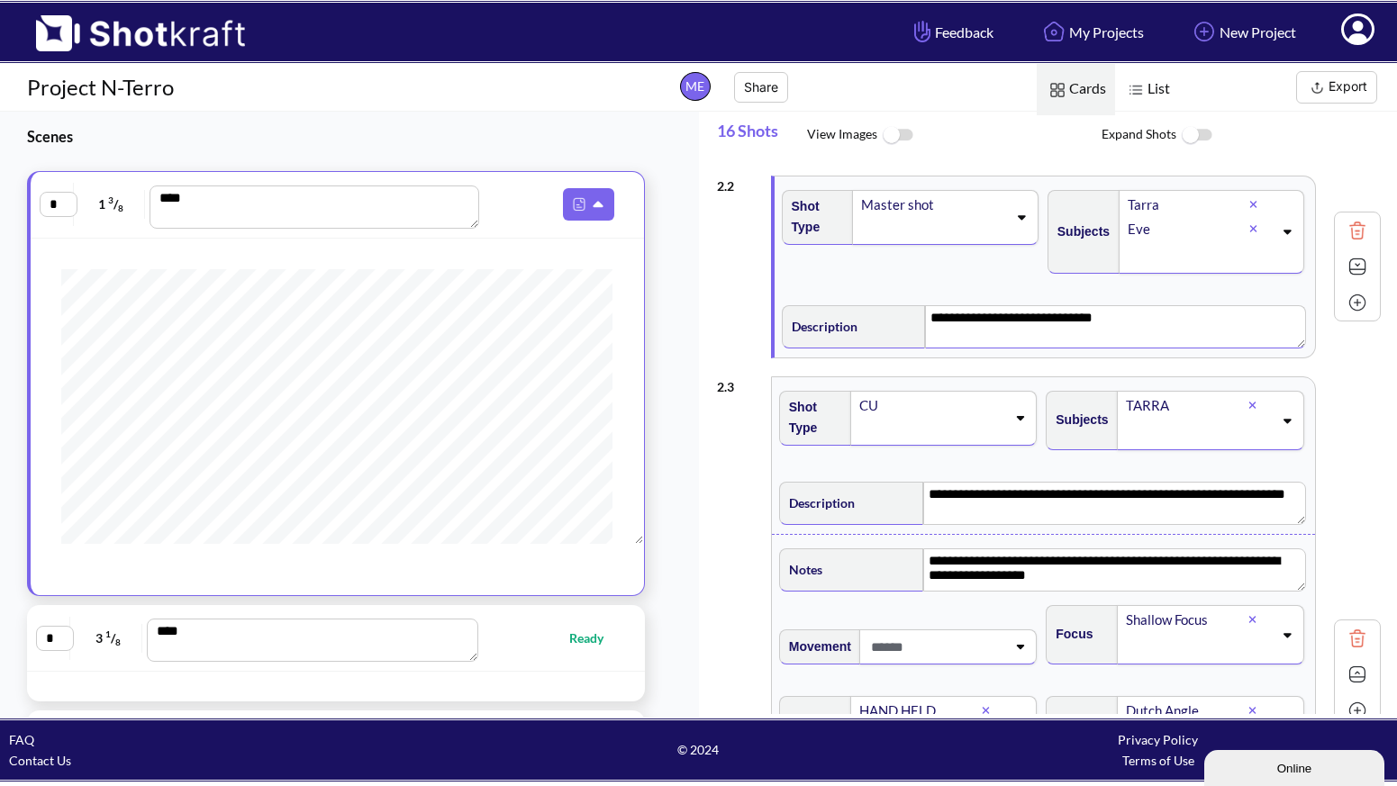
scroll to position [625, 0]
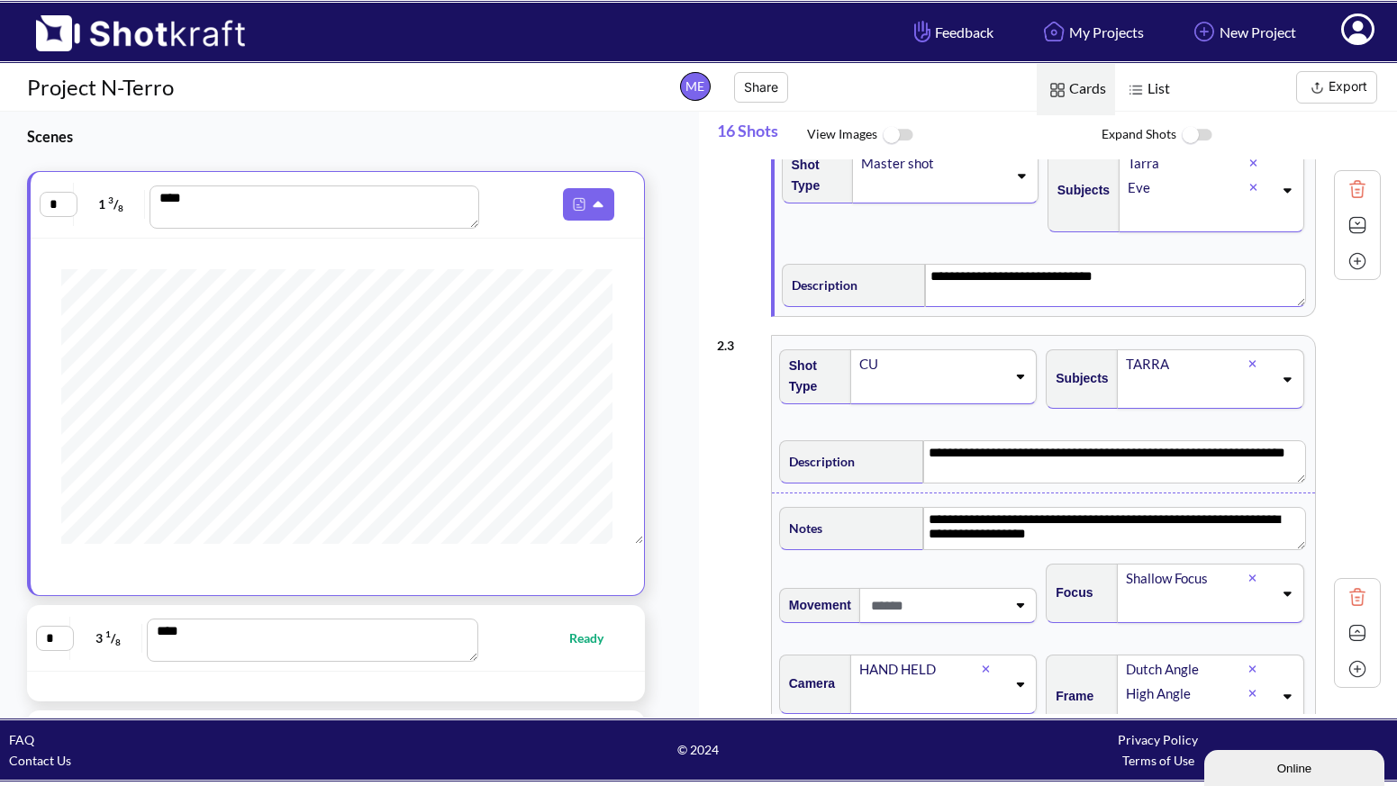
click at [930, 380] on span at bounding box center [931, 388] width 149 height 25
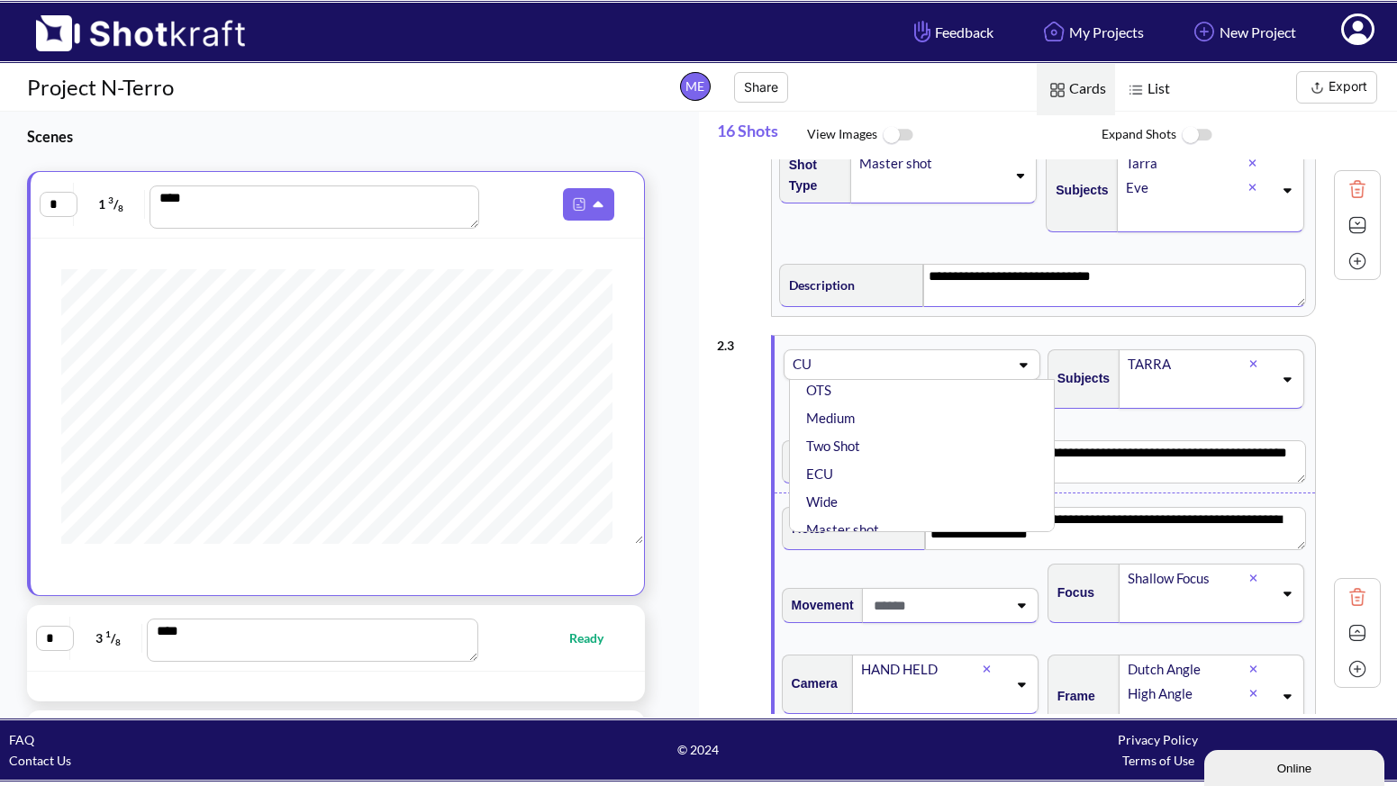
scroll to position [0, 0]
click at [749, 413] on div "**********" at bounding box center [1049, 633] width 665 height 615
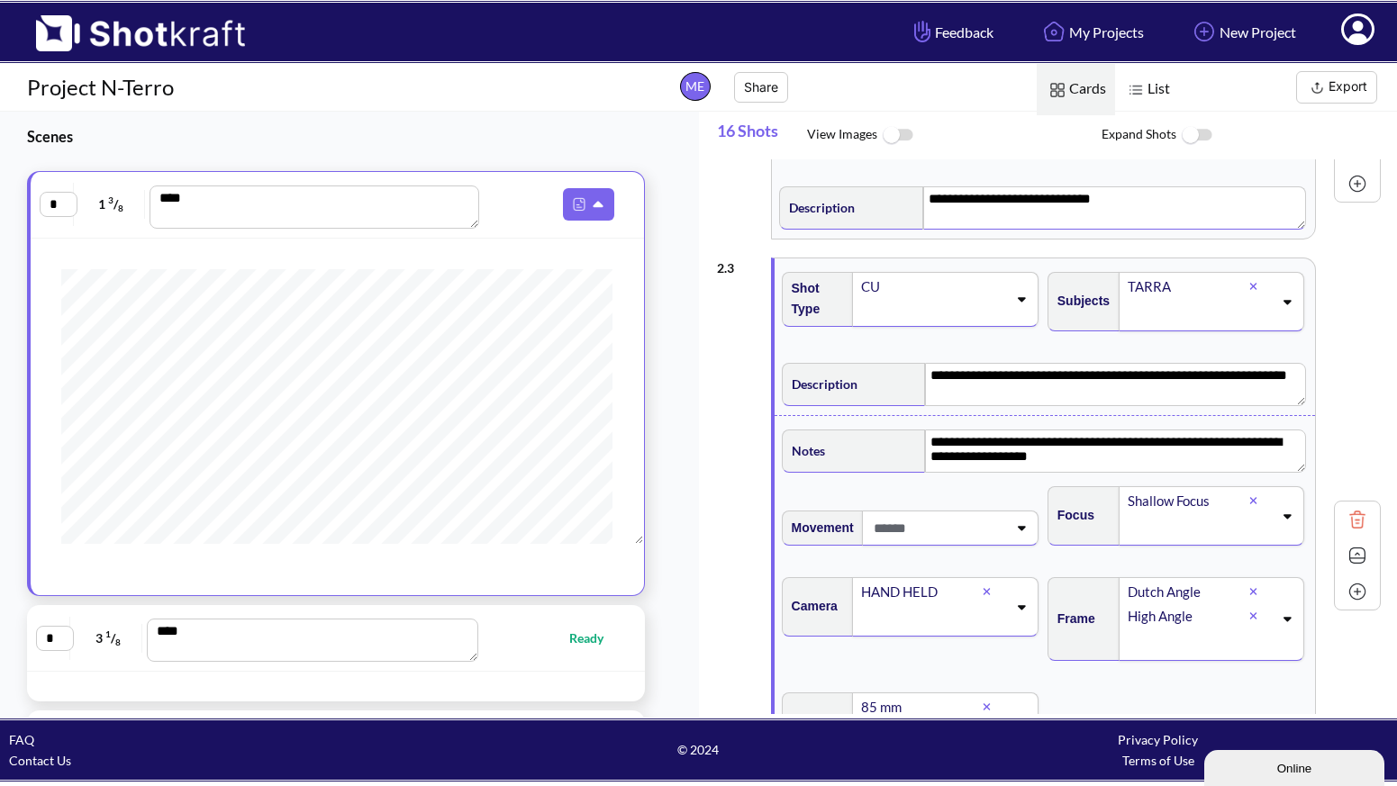
scroll to position [662, 0]
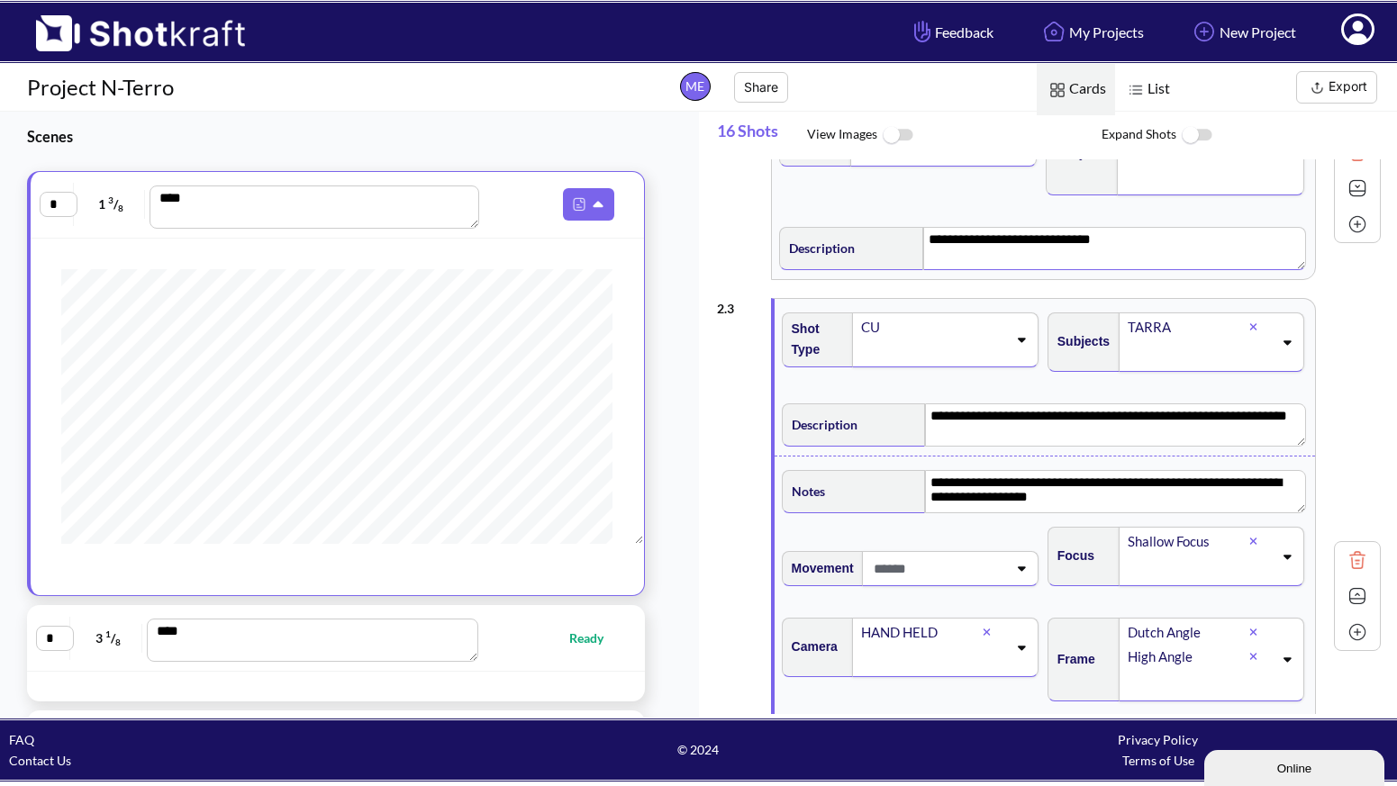
click at [1018, 340] on icon at bounding box center [1022, 341] width 8 height 5
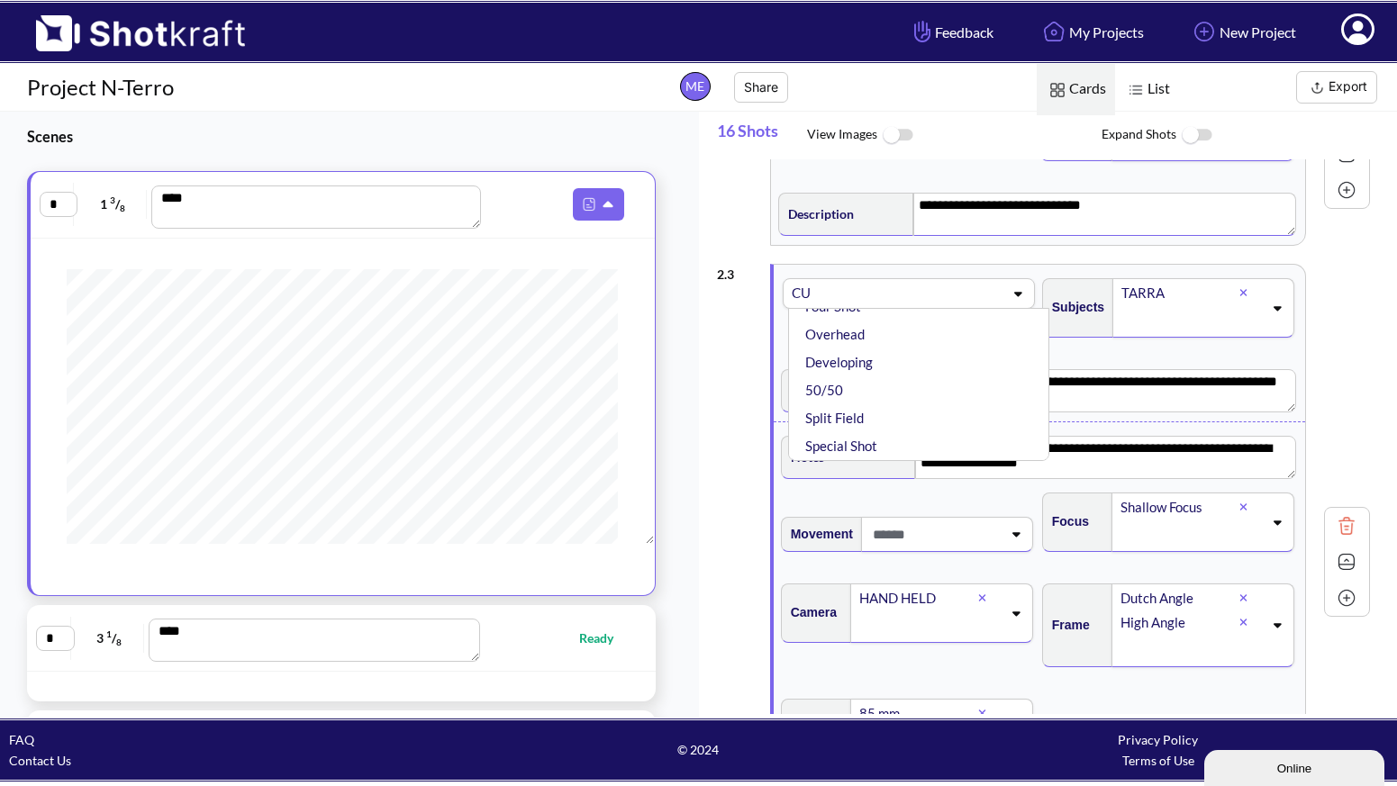
scroll to position [697, 0]
click at [659, 407] on div "* 1 3 / 8 **** * 3 1 / 8 **** Ready * 2 **** Ready * 1 6 / 8 **** Ready * 2 7 /…" at bounding box center [341, 594] width 683 height 847
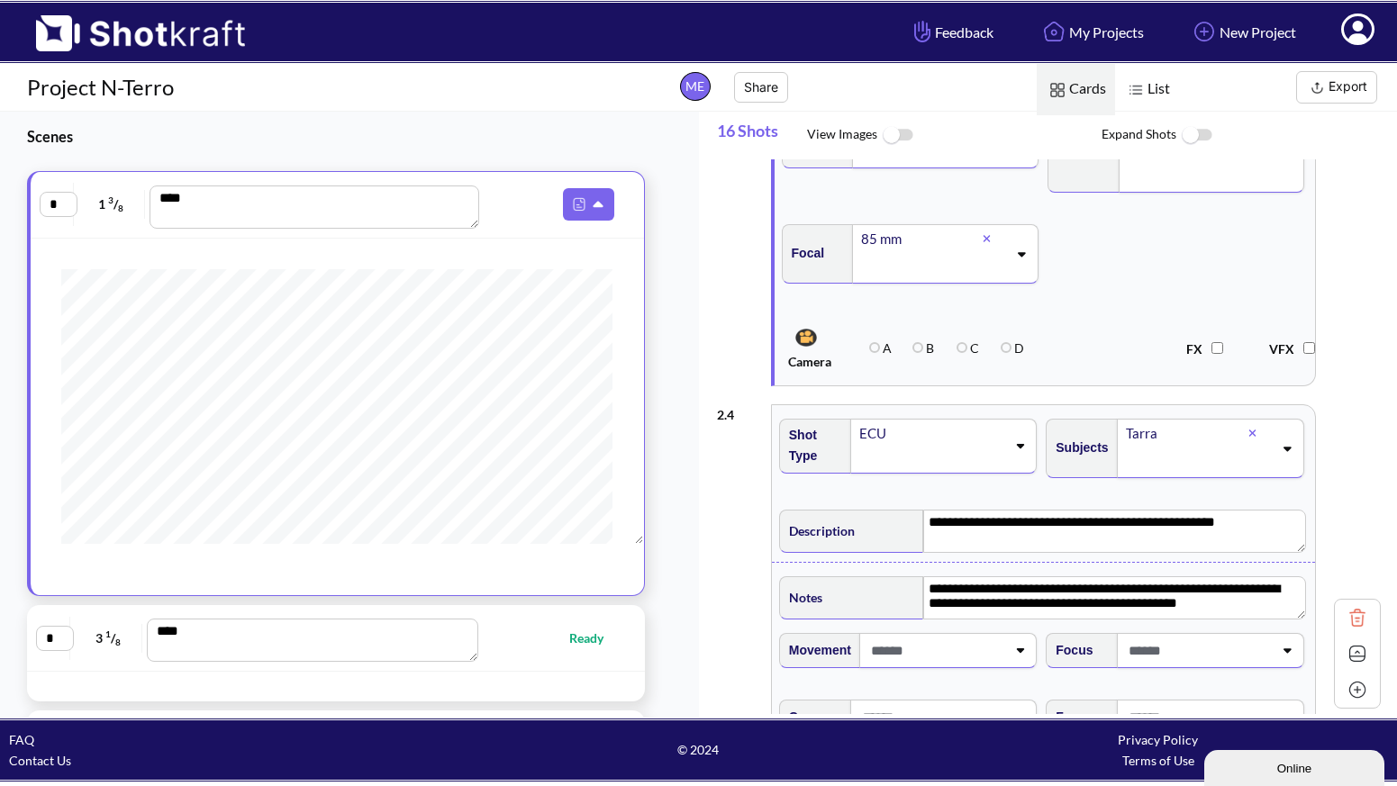
scroll to position [1219, 0]
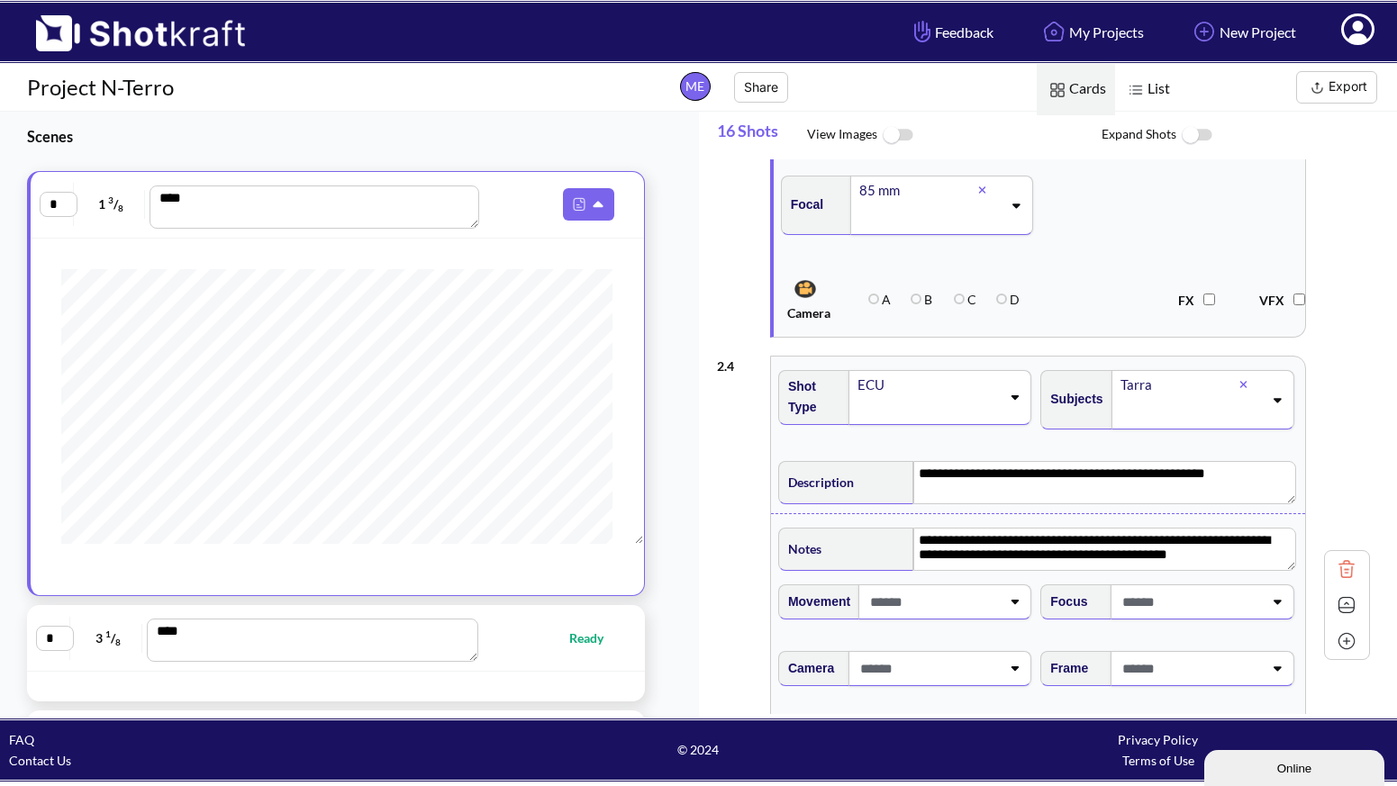
click at [1320, 83] on img at bounding box center [1317, 88] width 23 height 23
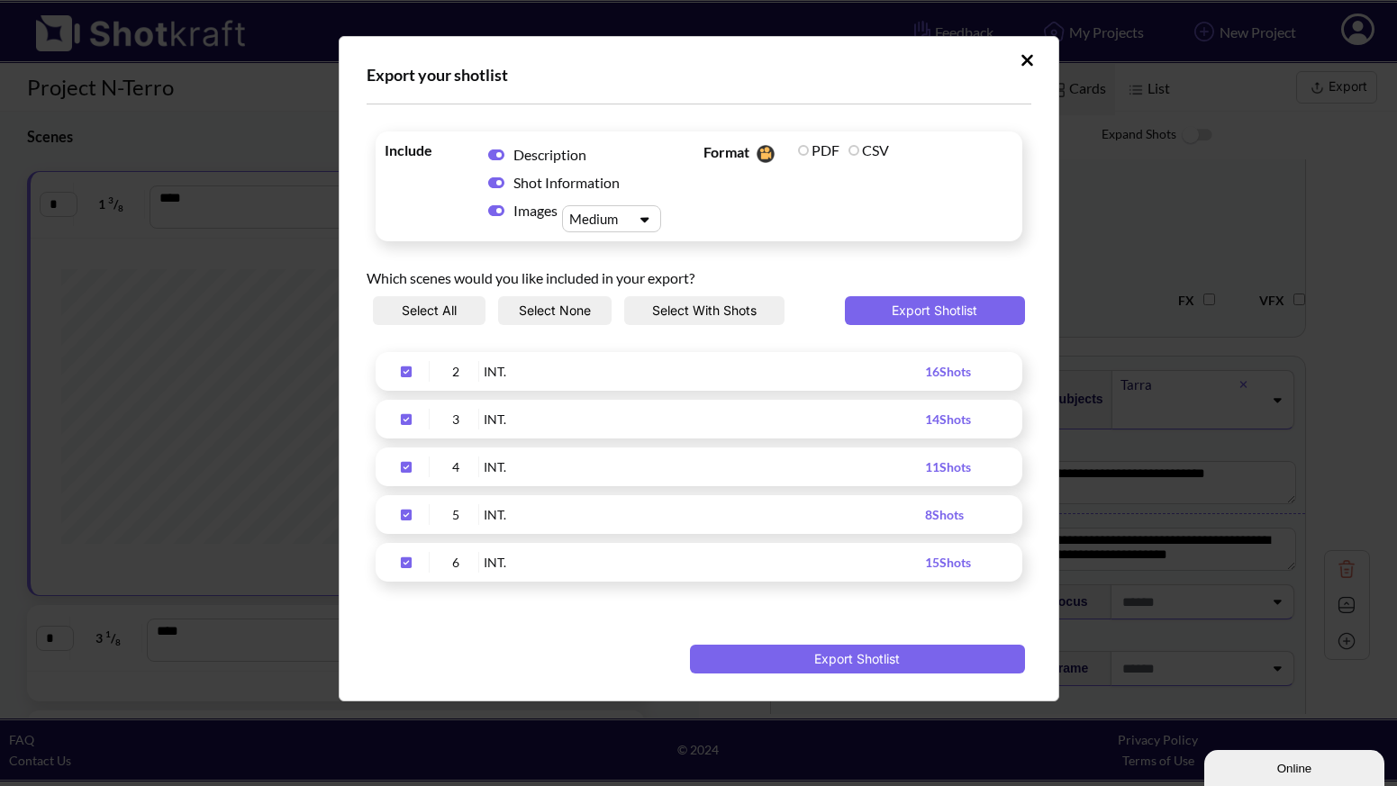
click at [408, 417] on icon "Upload Script" at bounding box center [406, 419] width 29 height 13
click at [410, 467] on icon "Upload Script" at bounding box center [406, 467] width 11 height 11
click at [407, 518] on icon "Upload Script" at bounding box center [406, 515] width 11 height 11
click at [403, 559] on icon "Upload Script" at bounding box center [406, 562] width 11 height 11
click at [860, 657] on button "Export Shotlist" at bounding box center [857, 659] width 335 height 29
